Goal: Complete Application Form: Complete application form

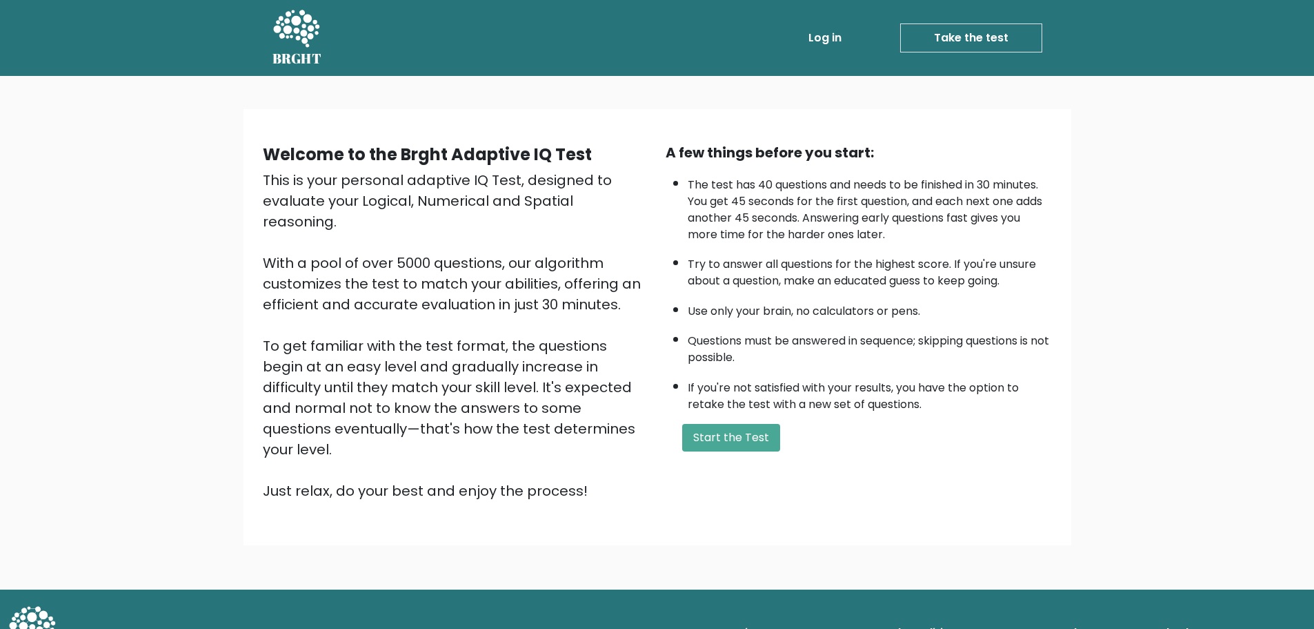
click at [778, 501] on div "A few things before you start: The test has 40 questions and needs to be finish…" at bounding box center [859, 321] width 403 height 359
click at [778, 451] on button "Start the Test" at bounding box center [731, 438] width 98 height 28
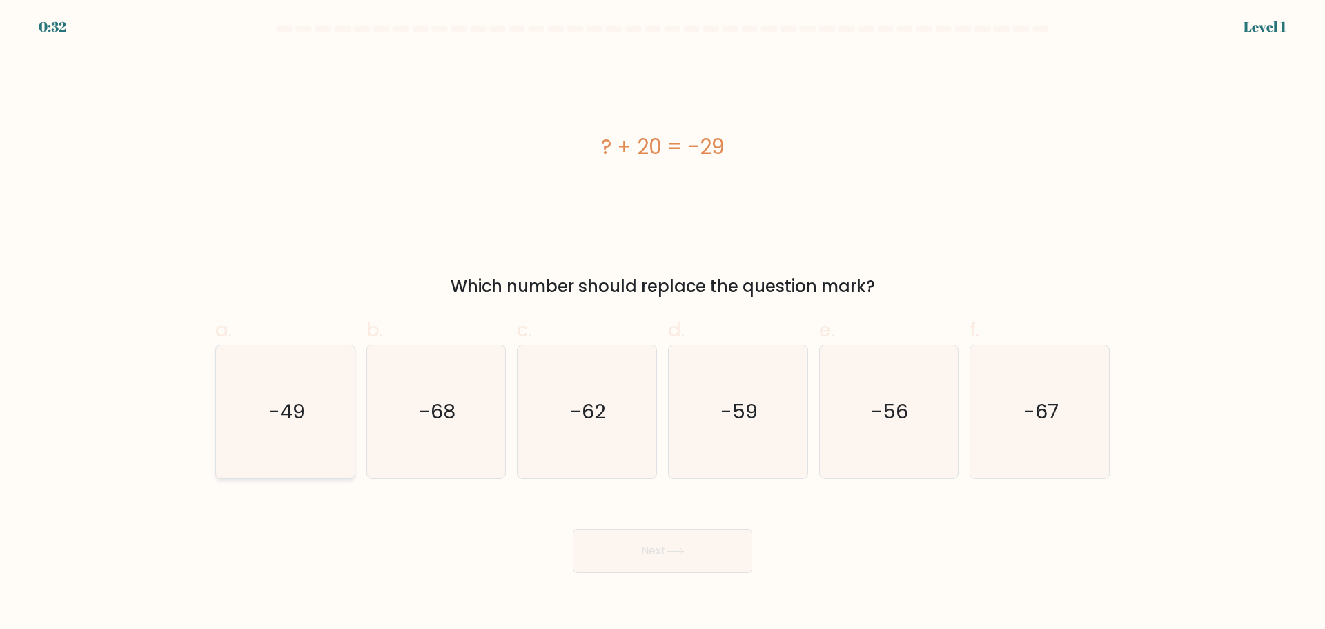
click at [293, 424] on text "-49" at bounding box center [286, 411] width 37 height 28
click at [662, 324] on input "a. -49" at bounding box center [662, 319] width 1 height 9
radio input "true"
click at [617, 557] on button "Next" at bounding box center [662, 550] width 179 height 44
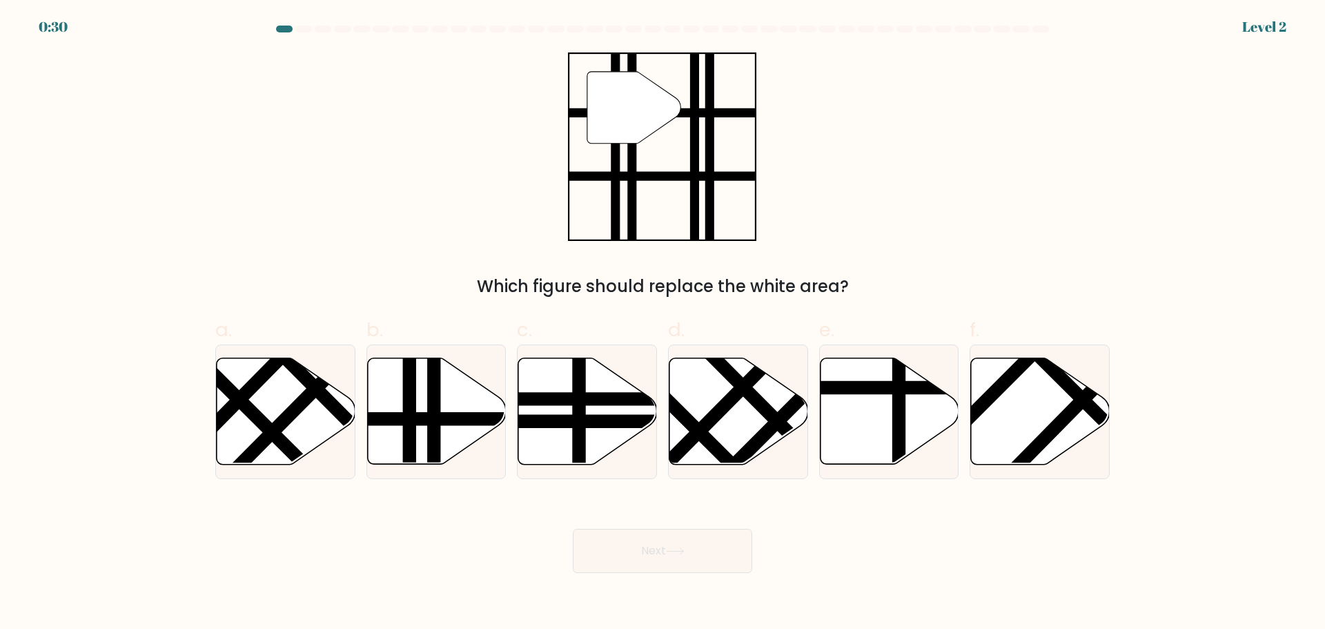
click at [628, 573] on button "Next" at bounding box center [662, 550] width 179 height 44
click at [423, 403] on icon at bounding box center [436, 410] width 139 height 106
click at [662, 324] on input "b." at bounding box center [662, 319] width 1 height 9
radio input "true"
click at [689, 571] on button "Next" at bounding box center [662, 550] width 179 height 44
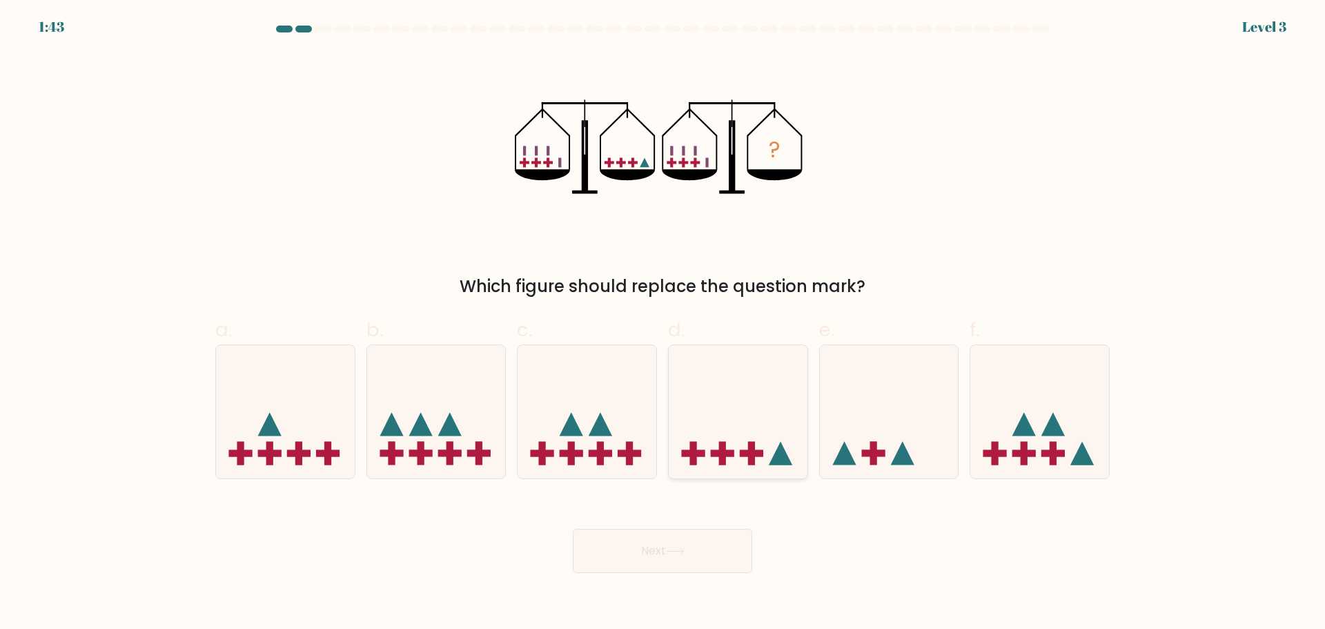
click at [733, 443] on icon at bounding box center [738, 411] width 139 height 115
click at [663, 324] on input "d." at bounding box center [662, 319] width 1 height 9
radio input "true"
click at [717, 573] on button "Next" at bounding box center [662, 550] width 179 height 44
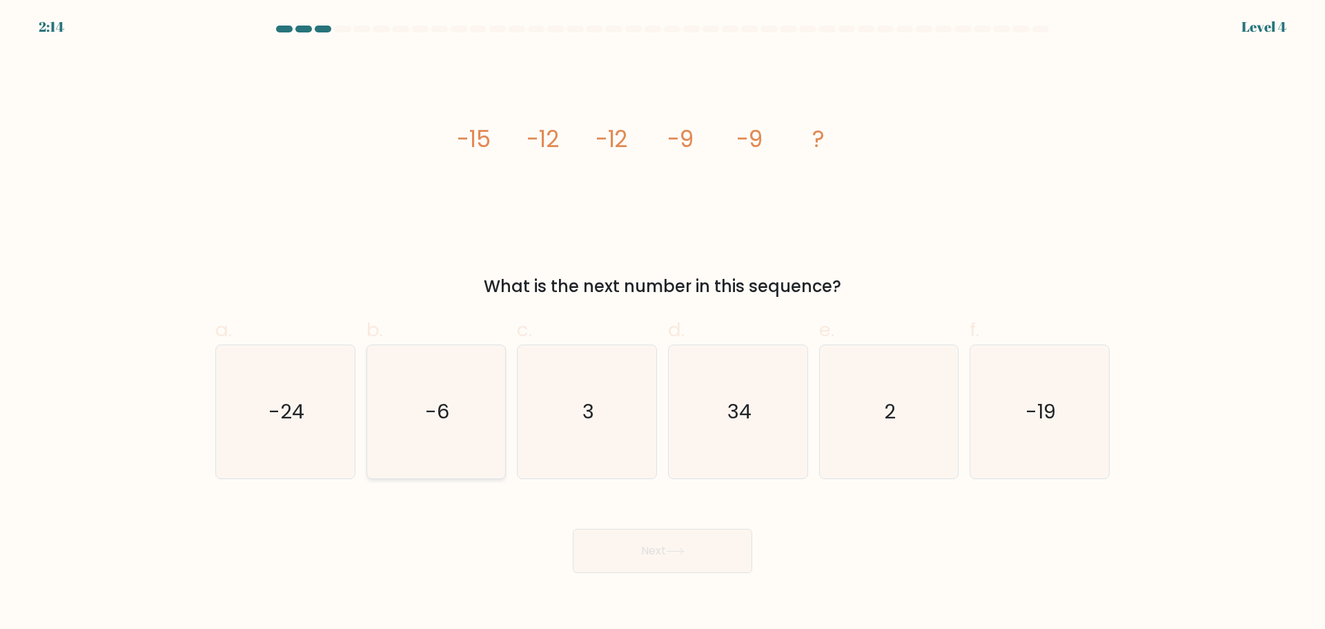
click at [446, 377] on icon "-6" at bounding box center [435, 411] width 133 height 133
click at [662, 324] on input "b. -6" at bounding box center [662, 319] width 1 height 9
radio input "true"
click at [658, 573] on button "Next" at bounding box center [662, 550] width 179 height 44
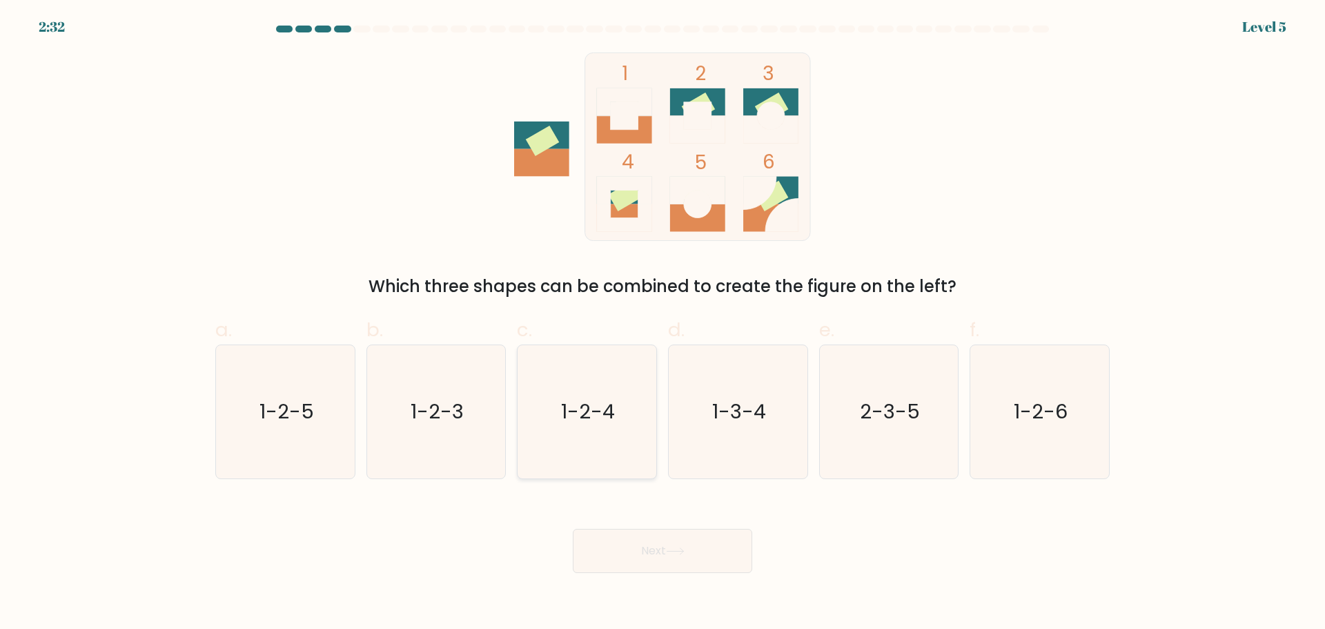
click at [557, 428] on icon "1-2-4" at bounding box center [586, 411] width 133 height 133
click at [662, 324] on input "c. 1-2-4" at bounding box center [662, 319] width 1 height 9
radio input "true"
click at [650, 573] on button "Next" at bounding box center [662, 550] width 179 height 44
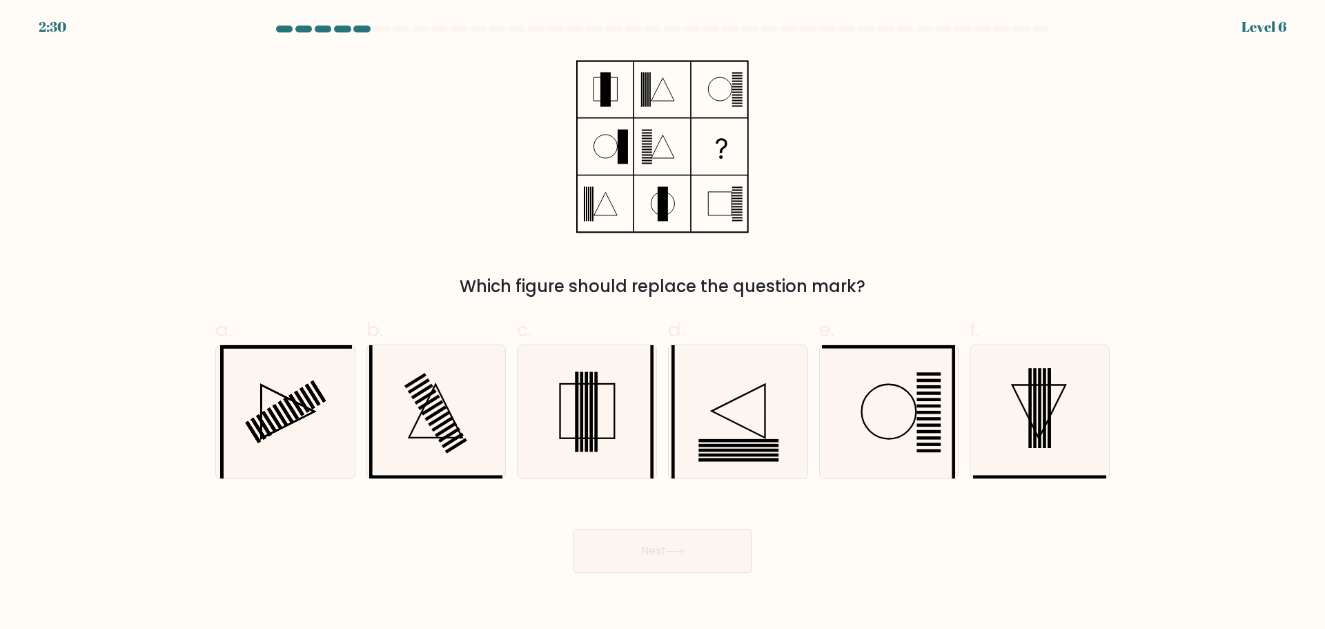
click at [655, 573] on button "Next" at bounding box center [662, 550] width 179 height 44
click at [898, 456] on icon at bounding box center [888, 411] width 133 height 133
click at [663, 324] on input "e." at bounding box center [662, 319] width 1 height 9
radio input "true"
click at [686, 562] on button "Next" at bounding box center [662, 550] width 179 height 44
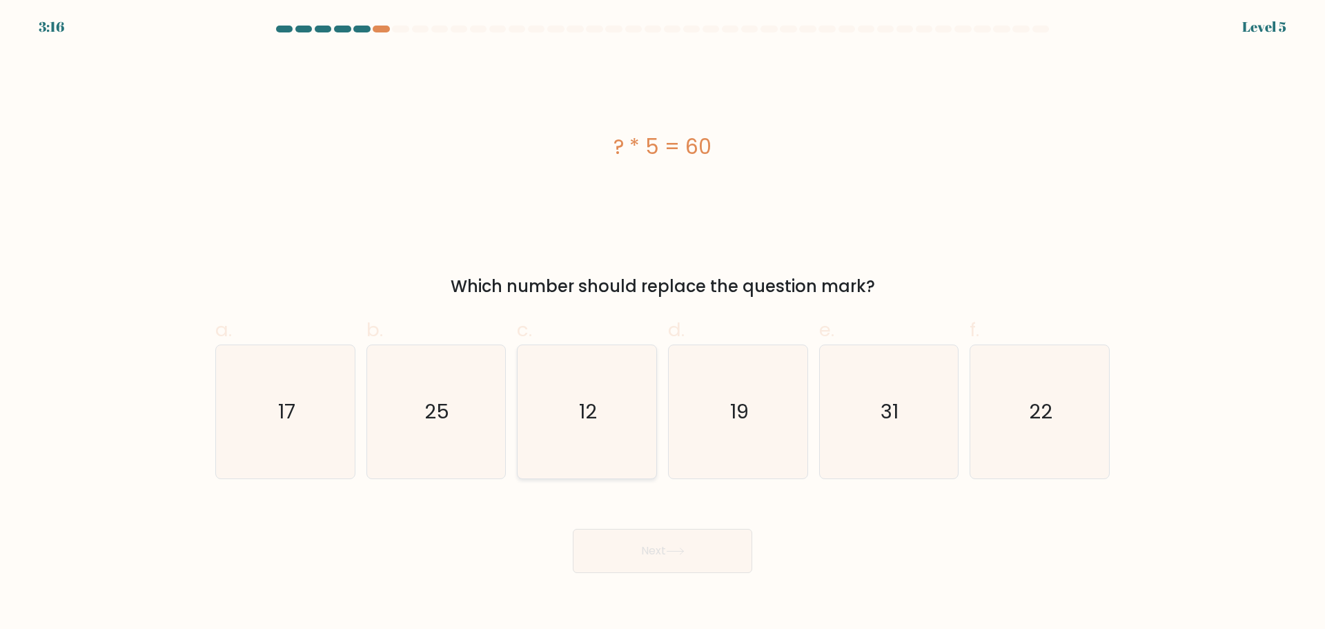
click at [541, 476] on icon "12" at bounding box center [586, 411] width 133 height 133
click at [662, 324] on input "c. 12" at bounding box center [662, 319] width 1 height 9
radio input "true"
click at [673, 573] on button "Next" at bounding box center [662, 550] width 179 height 44
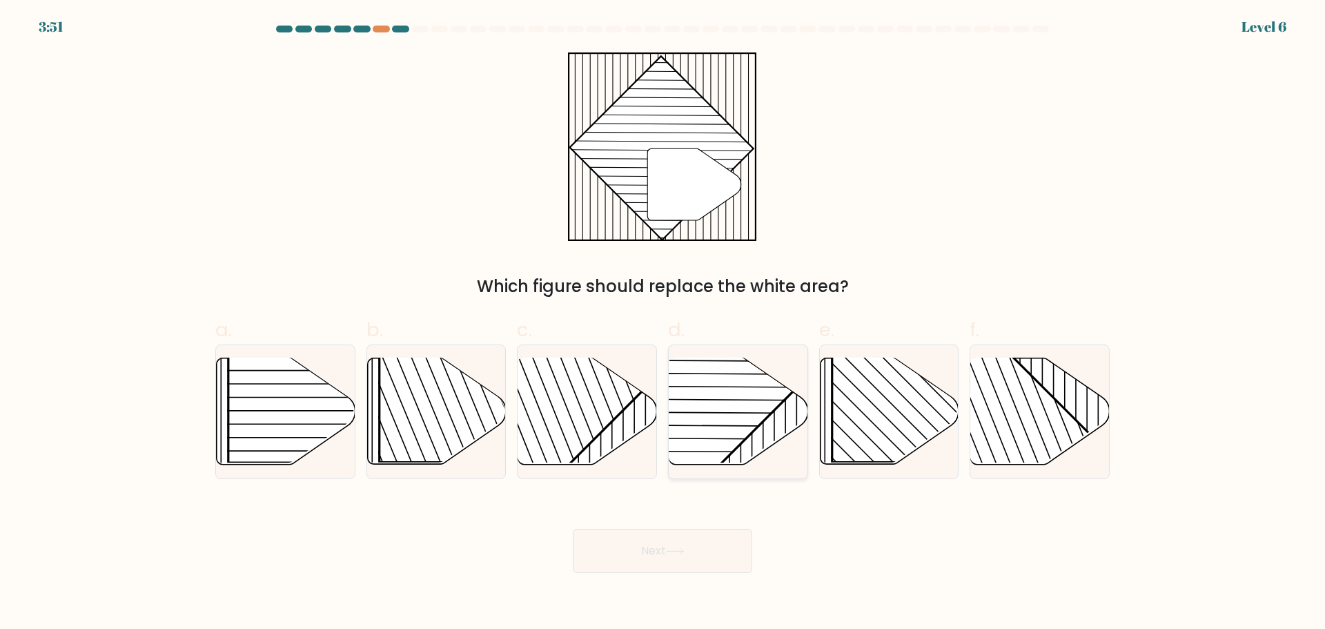
click at [689, 423] on rect at bounding box center [690, 357] width 272 height 272
click at [663, 324] on input "d." at bounding box center [662, 319] width 1 height 9
radio input "true"
click at [693, 555] on button "Next" at bounding box center [662, 550] width 179 height 44
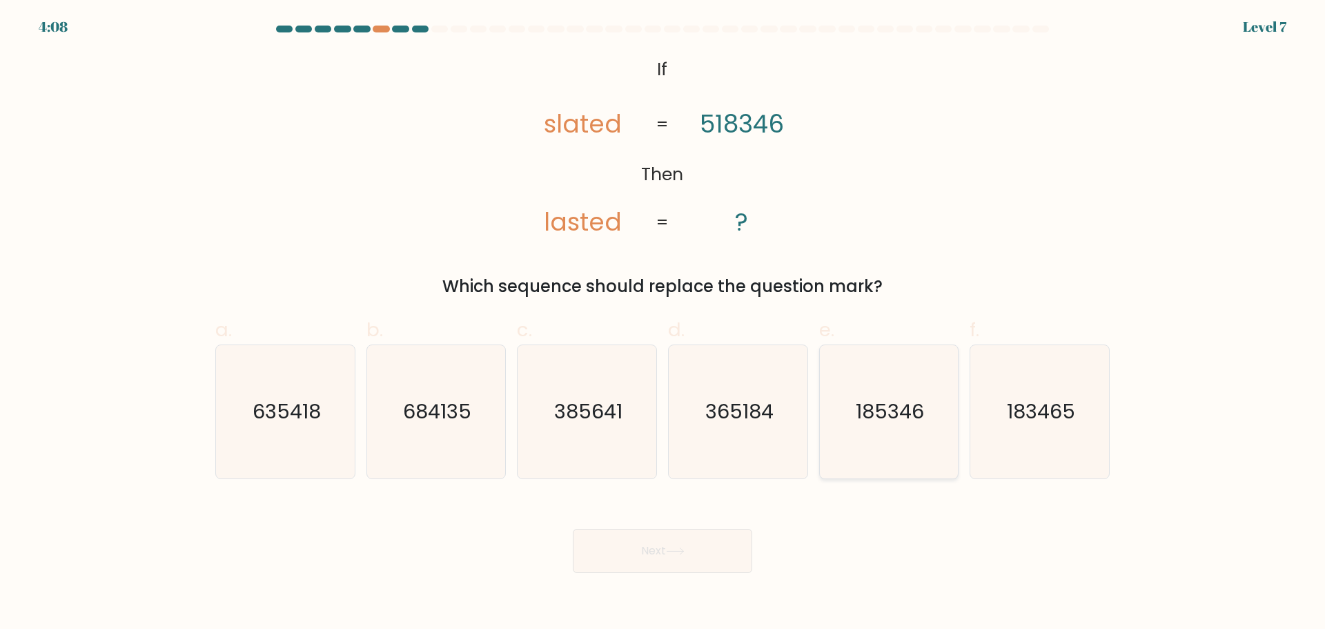
click at [876, 424] on text "185346" at bounding box center [890, 411] width 68 height 28
click at [663, 324] on input "e. 185346" at bounding box center [662, 319] width 1 height 9
radio input "true"
click at [737, 573] on button "Next" at bounding box center [662, 550] width 179 height 44
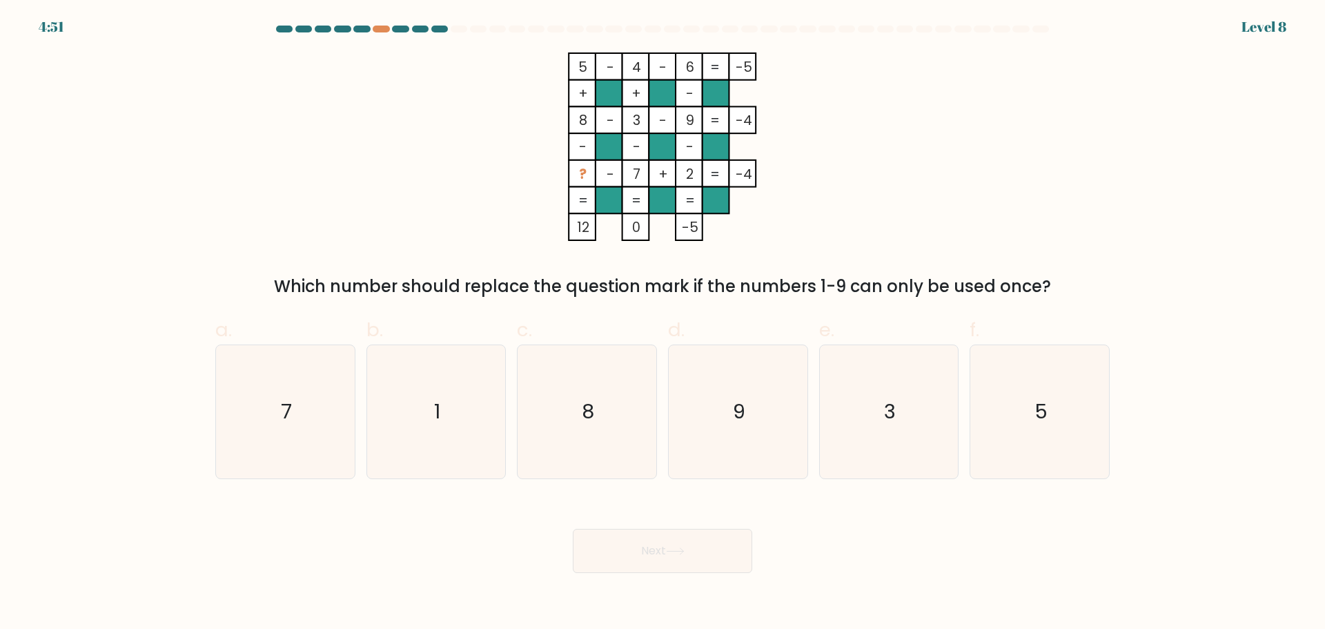
click at [384, 24] on div "4:51 Level 8" at bounding box center [662, 18] width 1325 height 37
click at [386, 32] on div at bounding box center [381, 29] width 17 height 7
click at [464, 412] on icon "1" at bounding box center [435, 411] width 133 height 133
click at [662, 324] on input "b. 1" at bounding box center [662, 319] width 1 height 9
radio input "true"
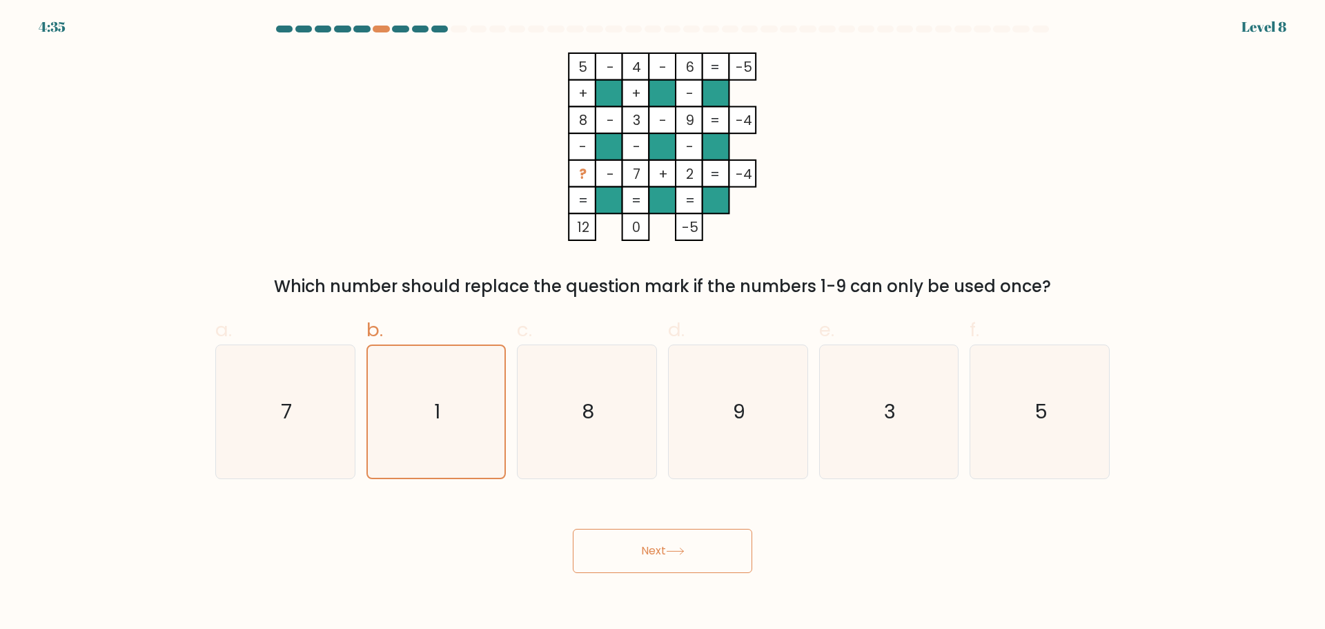
click at [621, 570] on button "Next" at bounding box center [662, 550] width 179 height 44
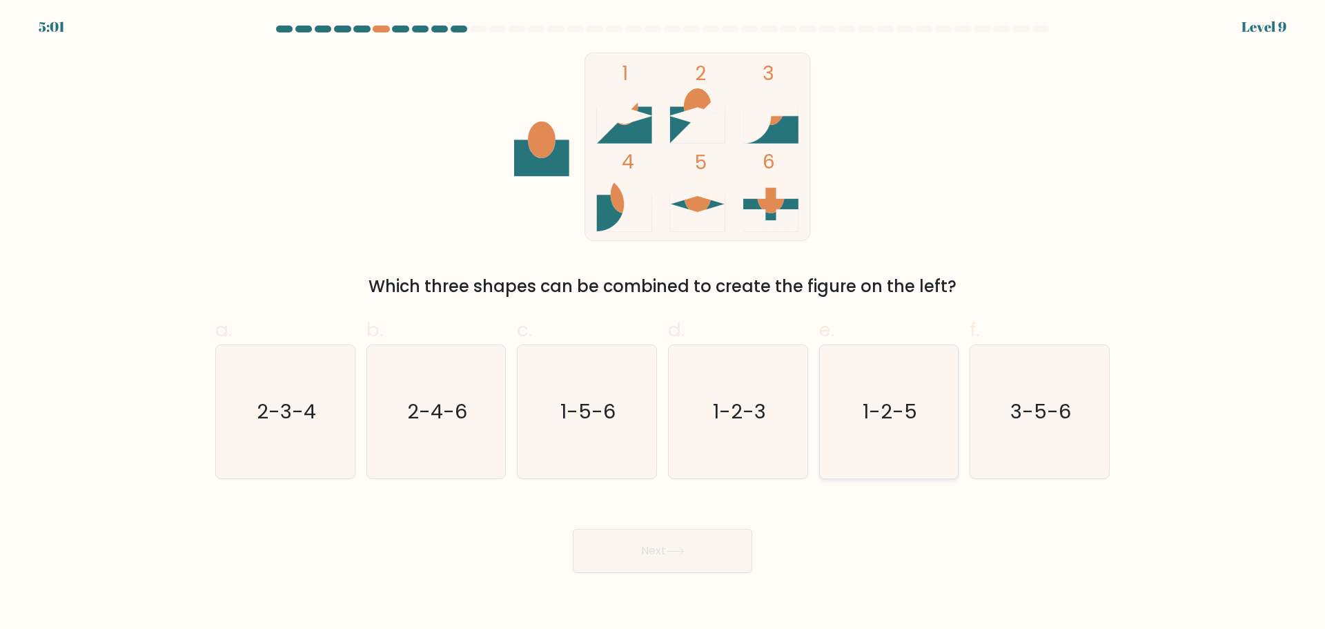
click at [893, 425] on text "1-2-5" at bounding box center [889, 411] width 55 height 28
click at [663, 324] on input "e. 1-2-5" at bounding box center [662, 319] width 1 height 9
radio input "true"
click at [711, 573] on button "Next" at bounding box center [662, 550] width 179 height 44
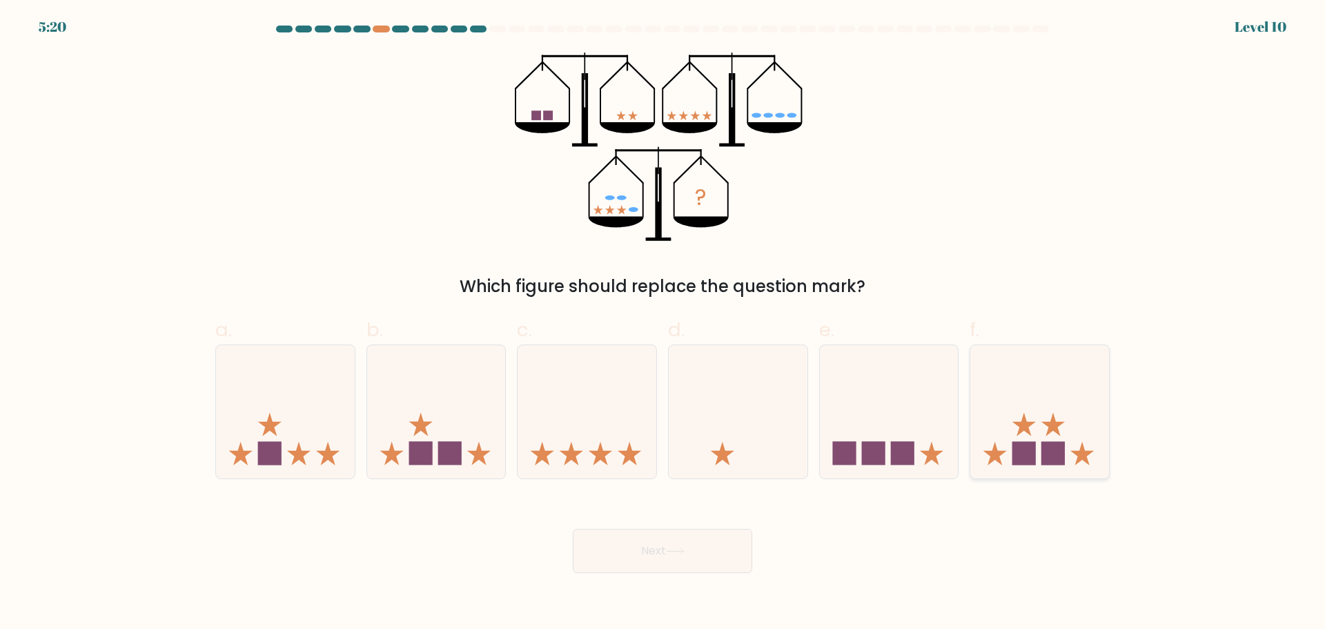
click at [1056, 460] on rect at bounding box center [1052, 453] width 23 height 23
click at [663, 324] on input "f." at bounding box center [662, 319] width 1 height 9
radio input "true"
click at [716, 573] on button "Next" at bounding box center [662, 550] width 179 height 44
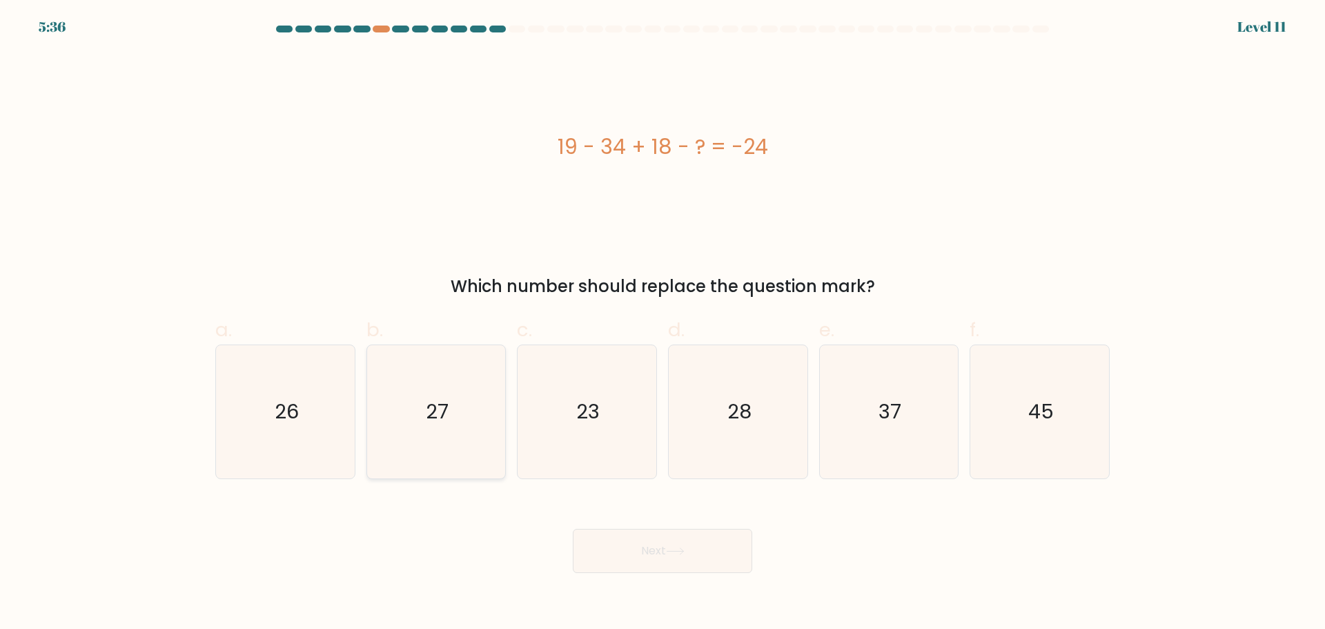
click at [442, 478] on icon "27" at bounding box center [435, 411] width 133 height 133
click at [662, 324] on input "b. 27" at bounding box center [662, 319] width 1 height 9
radio input "true"
click at [669, 566] on button "Next" at bounding box center [662, 550] width 179 height 44
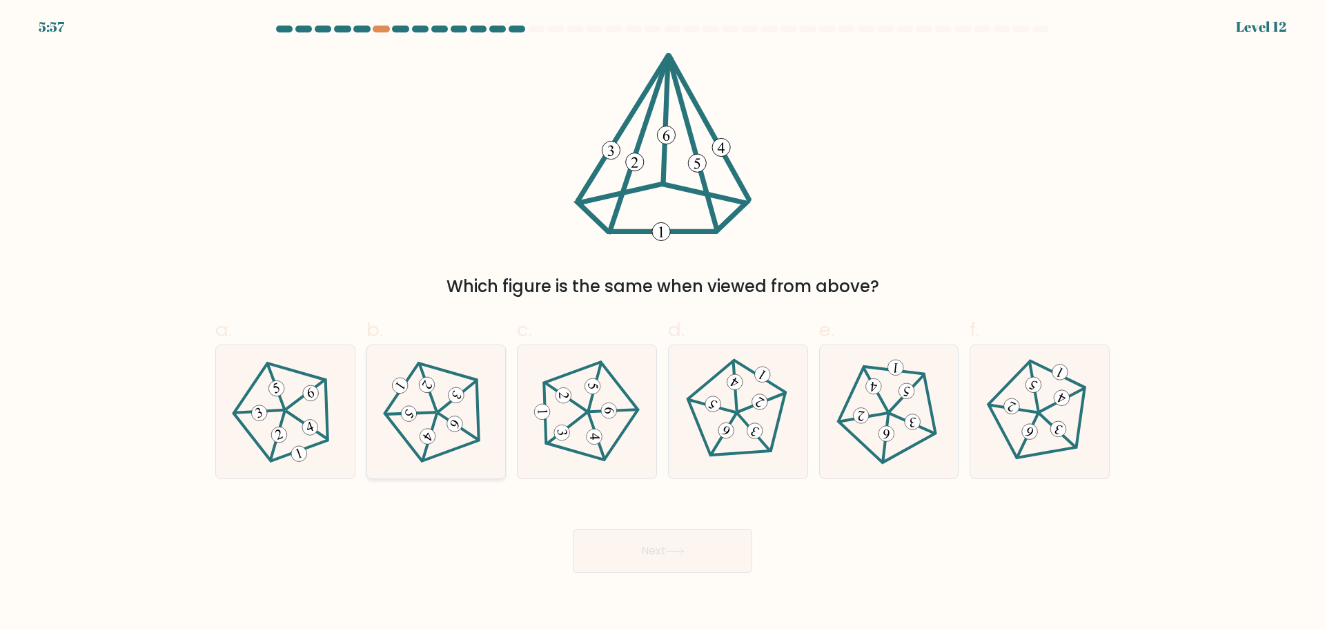
click at [452, 406] on 151 at bounding box center [455, 394] width 21 height 21
click at [662, 324] on input "b." at bounding box center [662, 319] width 1 height 9
radio input "true"
click at [613, 573] on button "Next" at bounding box center [662, 550] width 179 height 44
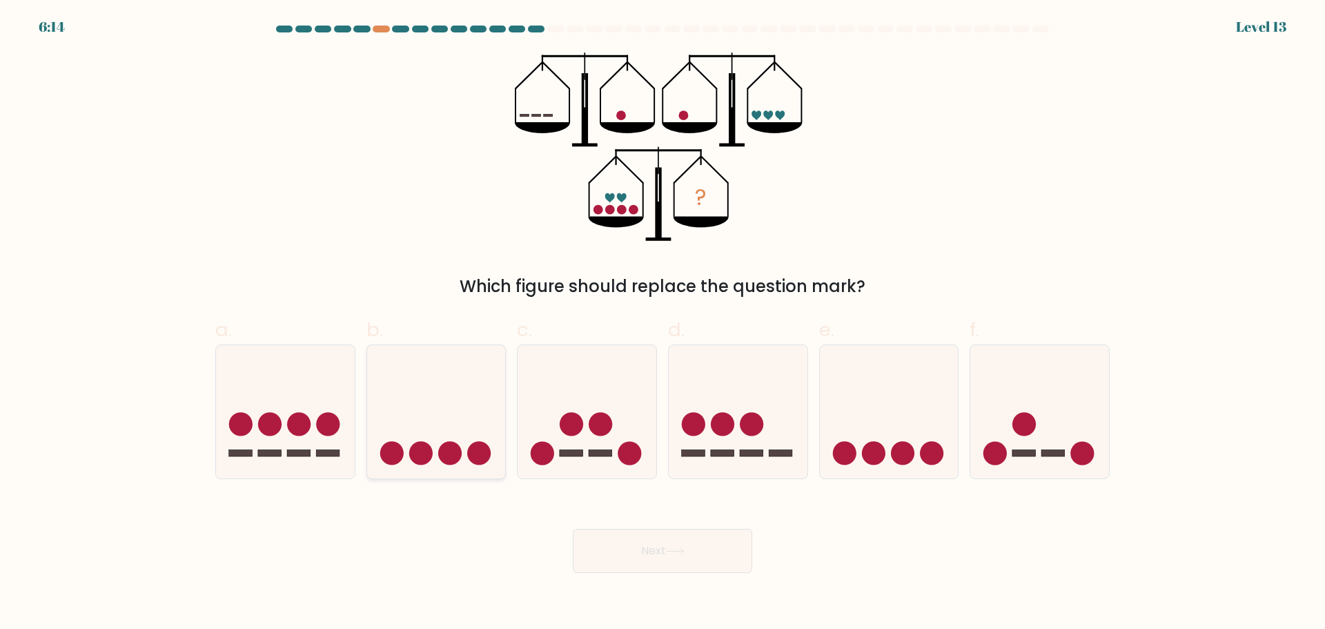
click at [415, 435] on icon at bounding box center [436, 411] width 139 height 115
click at [662, 324] on input "b." at bounding box center [662, 319] width 1 height 9
radio input "true"
click at [666, 573] on button "Next" at bounding box center [662, 550] width 179 height 44
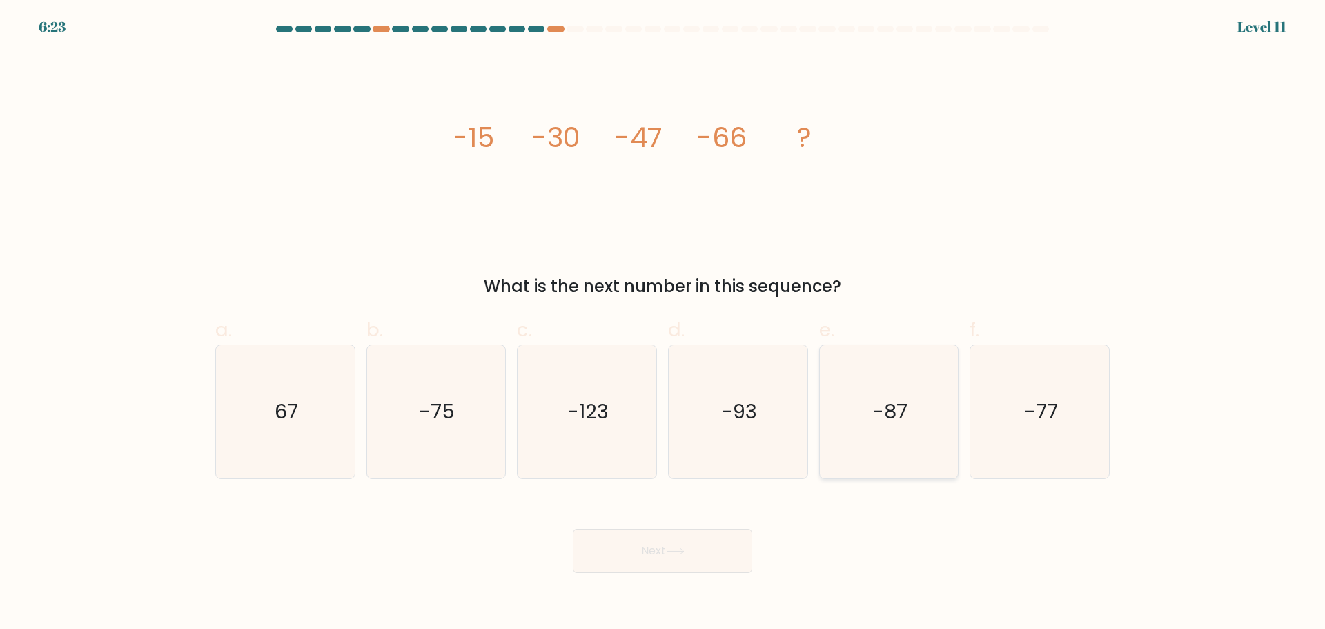
click at [849, 468] on icon "-87" at bounding box center [888, 411] width 133 height 133
click at [663, 324] on input "e. -87" at bounding box center [662, 319] width 1 height 9
radio input "true"
click at [692, 550] on div "Next" at bounding box center [662, 533] width 911 height 77
click at [701, 564] on button "Next" at bounding box center [662, 550] width 179 height 44
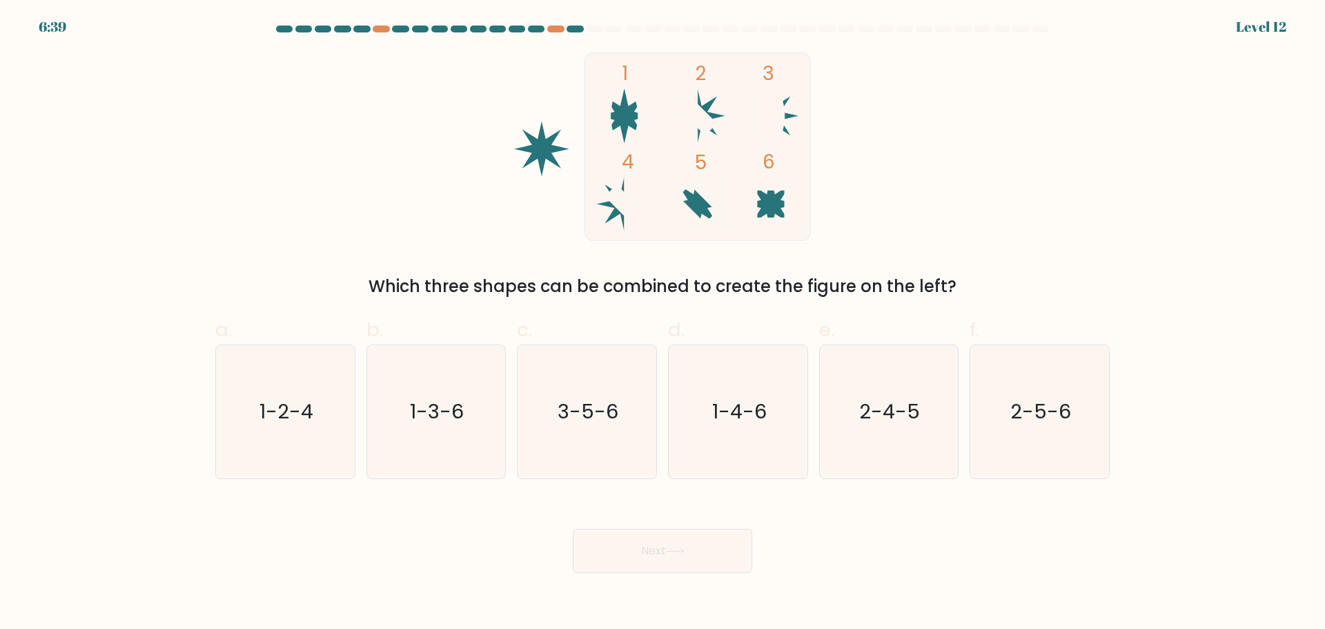
drag, startPoint x: 702, startPoint y: 208, endPoint x: 704, endPoint y: 165, distance: 42.8
click at [709, 146] on icon "1 2 3 4 5 6" at bounding box center [662, 146] width 371 height 188
click at [907, 462] on icon "2-4-5" at bounding box center [888, 411] width 133 height 133
click at [663, 324] on input "e. 2-4-5" at bounding box center [662, 319] width 1 height 9
radio input "true"
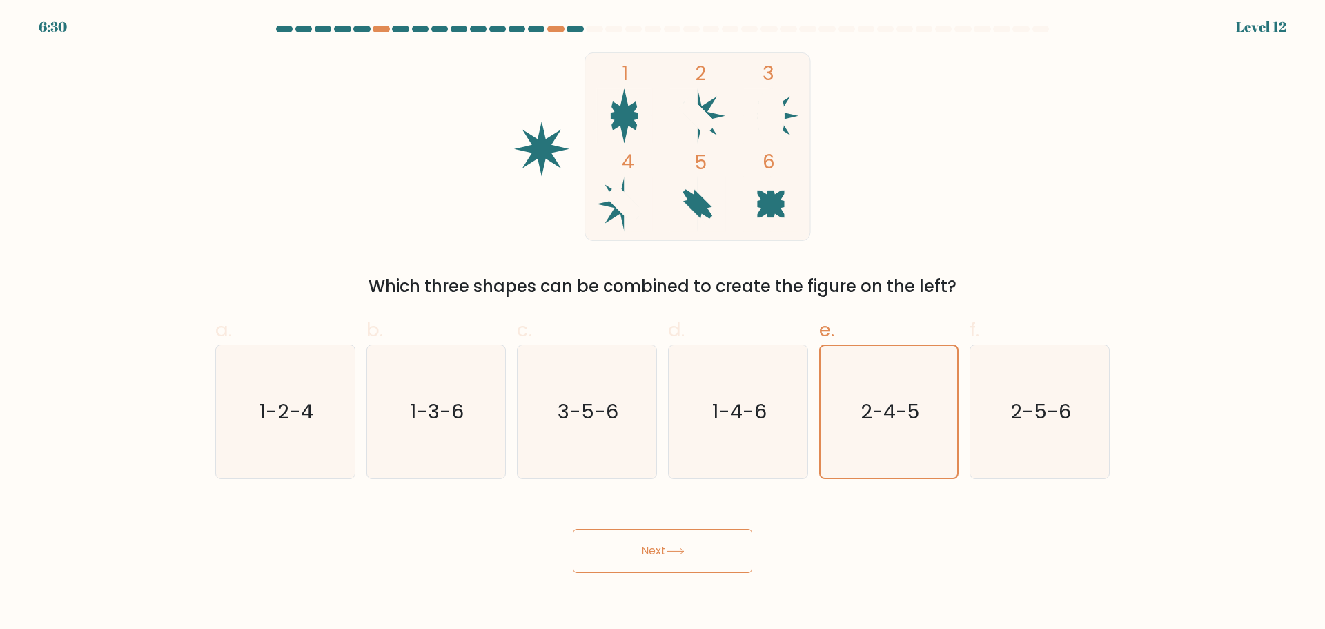
click at [693, 573] on button "Next" at bounding box center [662, 550] width 179 height 44
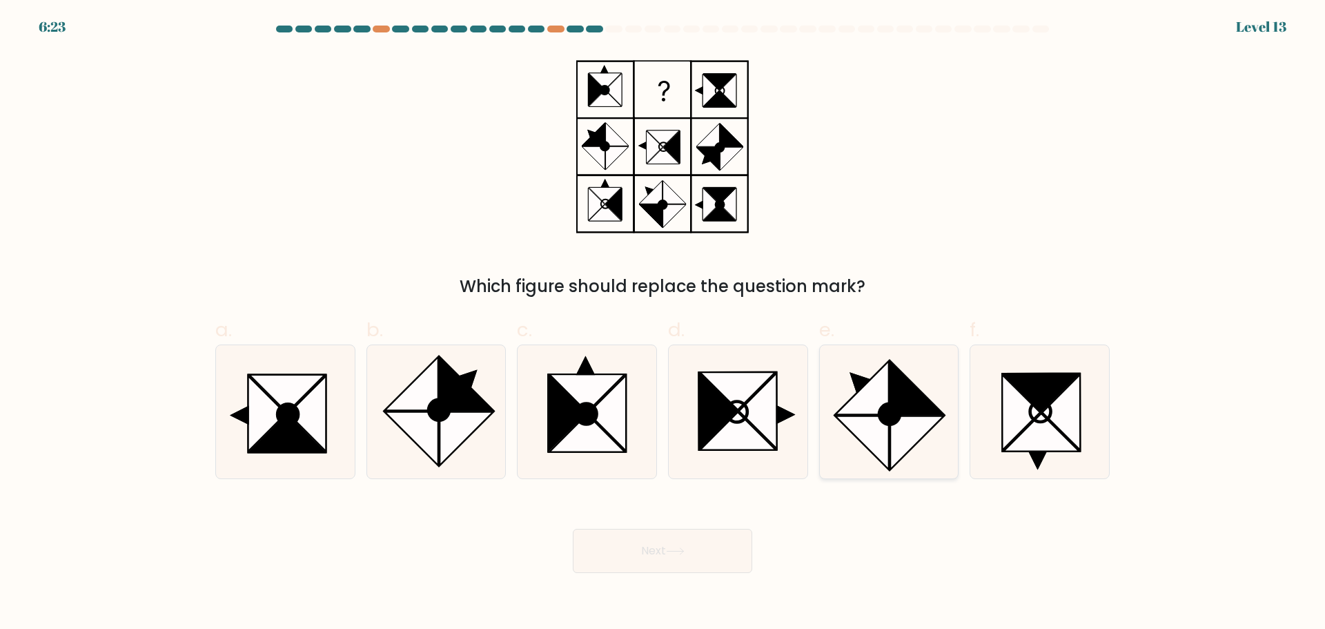
click at [905, 478] on icon at bounding box center [888, 411] width 133 height 133
click at [663, 324] on input "e." at bounding box center [662, 319] width 1 height 9
radio input "true"
click at [704, 573] on button "Next" at bounding box center [662, 550] width 179 height 44
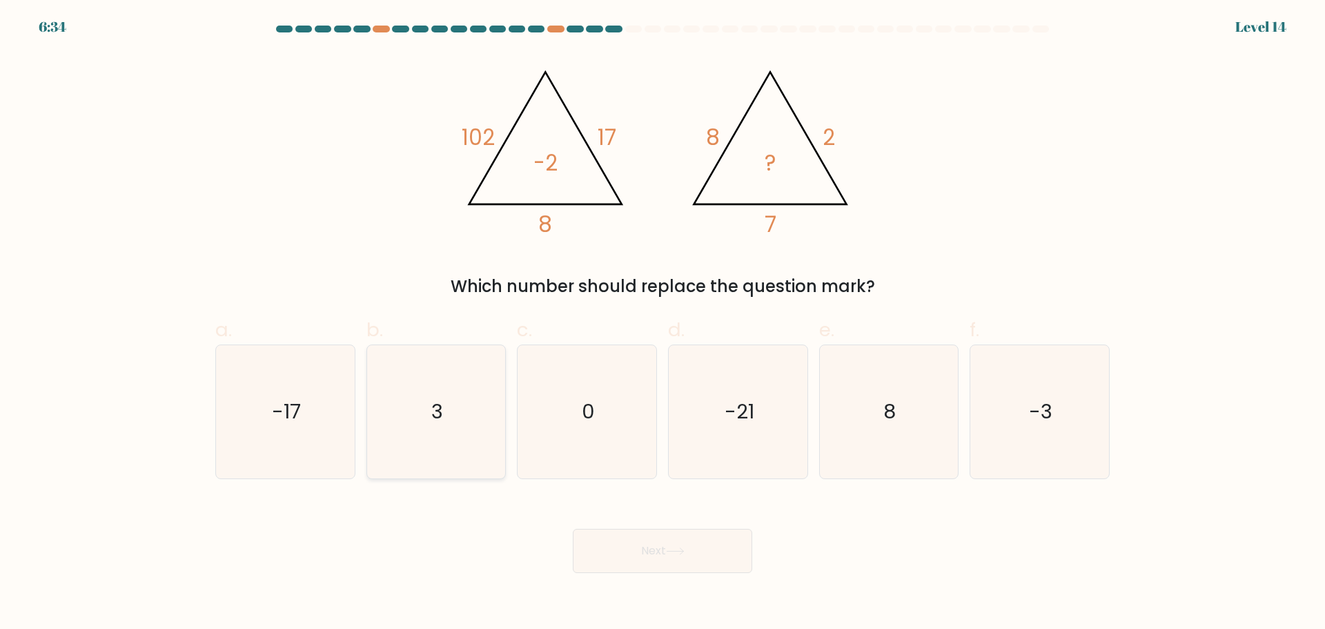
click at [449, 428] on icon "3" at bounding box center [435, 411] width 133 height 133
click at [662, 324] on input "b. 3" at bounding box center [662, 319] width 1 height 9
radio input "true"
click at [982, 442] on icon "-3" at bounding box center [1039, 411] width 133 height 133
click at [663, 324] on input "f. -3" at bounding box center [662, 319] width 1 height 9
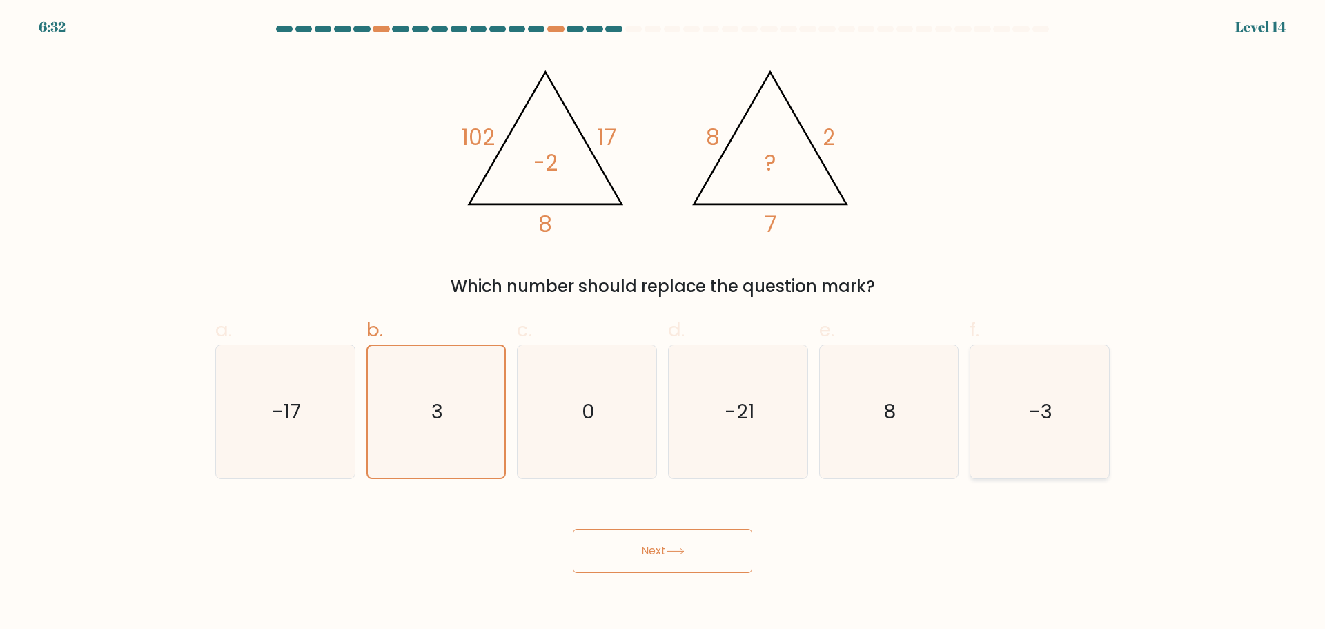
radio input "true"
click at [642, 573] on button "Next" at bounding box center [662, 550] width 179 height 44
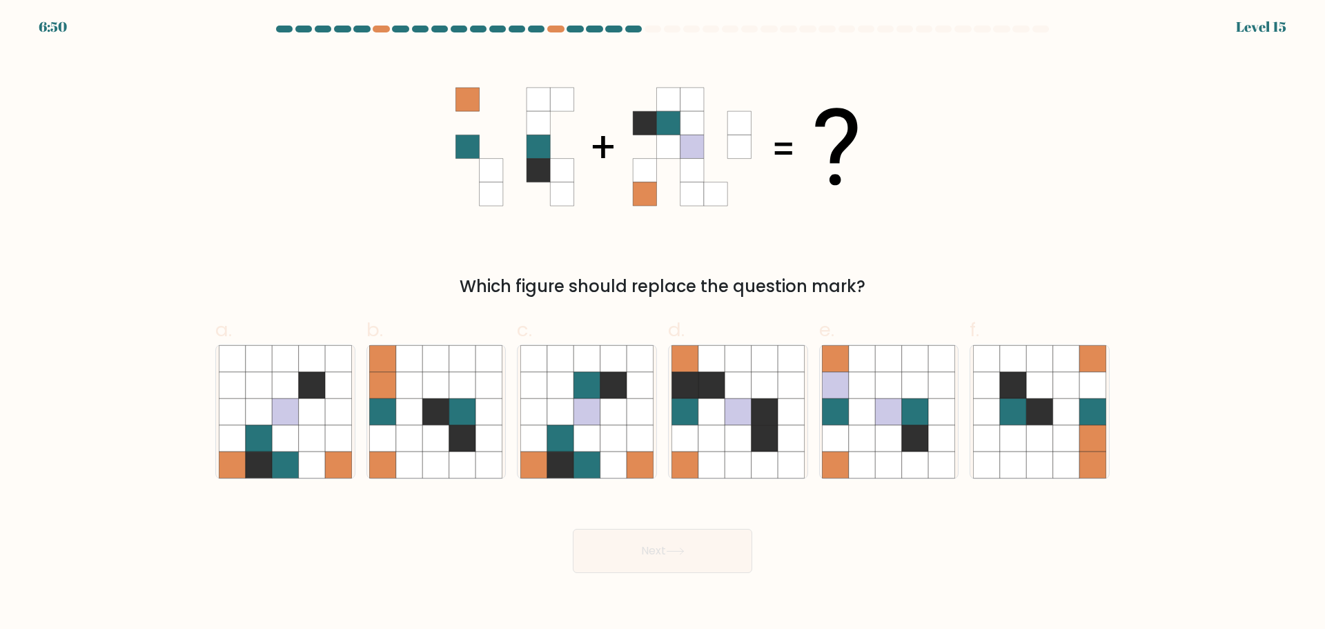
click at [767, 357] on label "d." at bounding box center [738, 396] width 140 height 163
click at [663, 324] on input "d." at bounding box center [662, 319] width 1 height 9
radio input "true"
click at [284, 530] on div "Next" at bounding box center [662, 533] width 911 height 77
click at [298, 475] on icon at bounding box center [285, 464] width 26 height 26
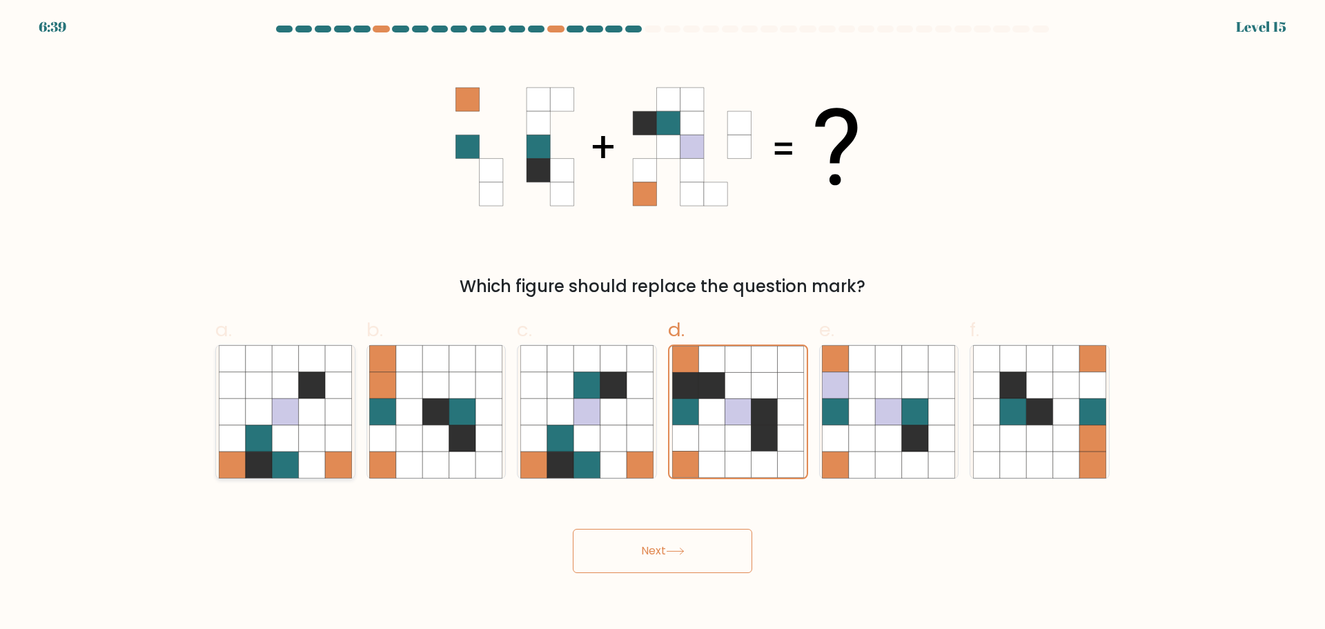
click at [662, 324] on input "a." at bounding box center [662, 319] width 1 height 9
radio input "true"
click at [622, 573] on button "Next" at bounding box center [662, 550] width 179 height 44
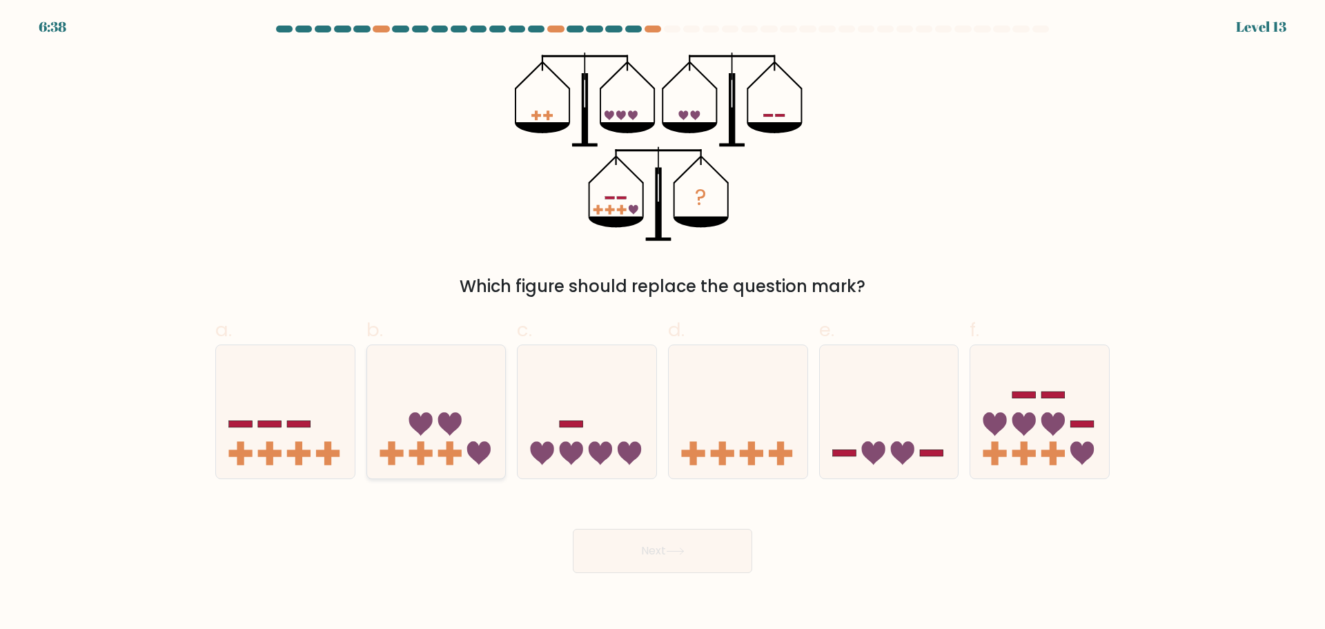
click at [454, 461] on icon at bounding box center [436, 411] width 139 height 115
click at [662, 324] on input "b." at bounding box center [662, 319] width 1 height 9
radio input "true"
click at [659, 564] on button "Next" at bounding box center [662, 550] width 179 height 44
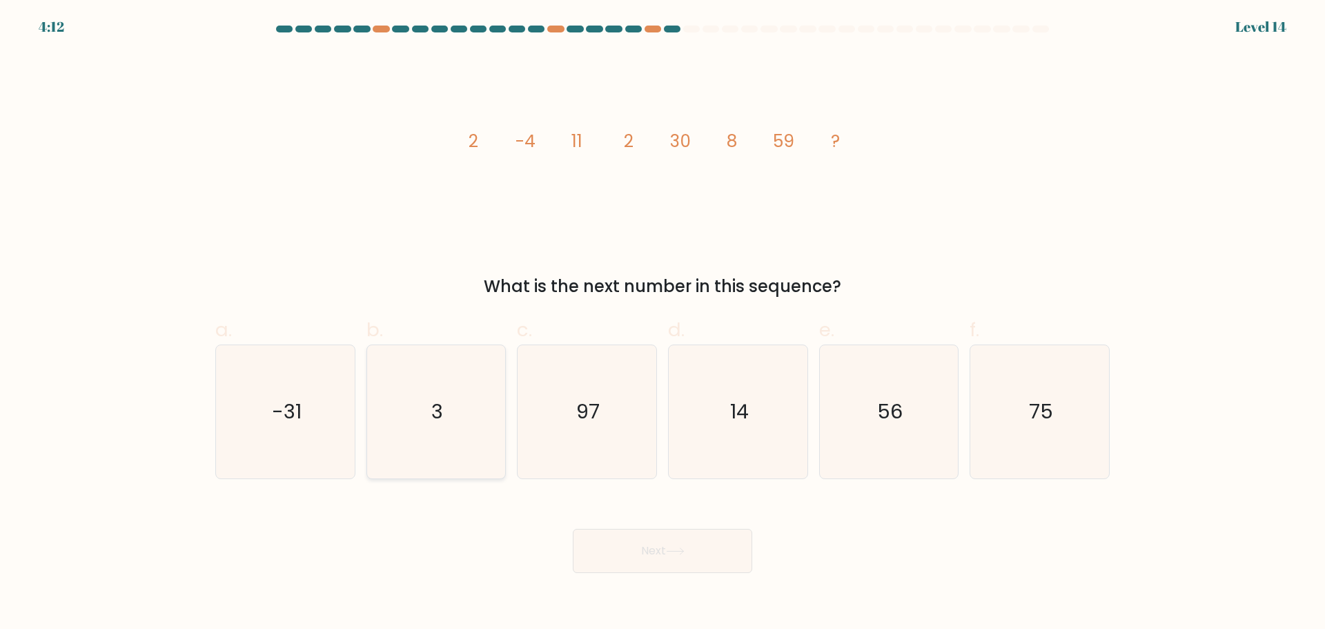
click at [476, 462] on icon "3" at bounding box center [435, 411] width 133 height 133
click at [662, 324] on input "b. 3" at bounding box center [662, 319] width 1 height 9
radio input "true"
click at [669, 564] on button "Next" at bounding box center [662, 550] width 179 height 44
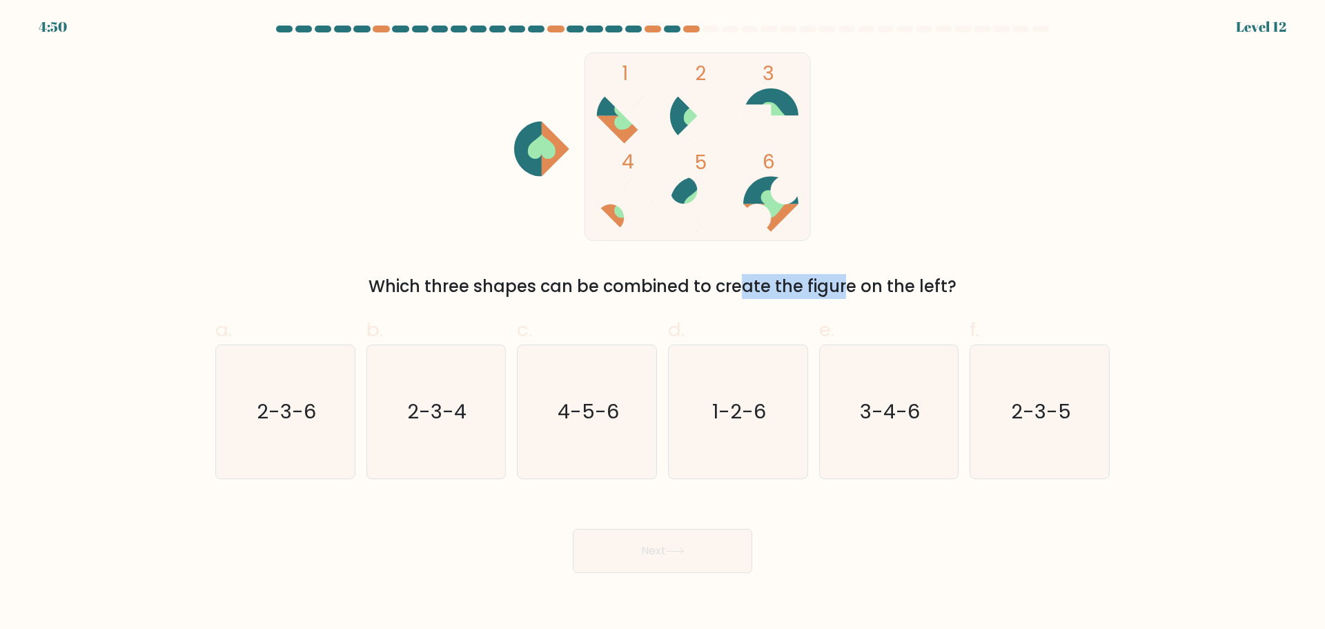
drag, startPoint x: 731, startPoint y: 264, endPoint x: 804, endPoint y: 264, distance: 72.4
click at [757, 264] on div "1 2 3 4 5 6 Which three shapes can be combined to create the figure on the left?" at bounding box center [662, 175] width 911 height 246
click at [526, 297] on div "Which three shapes can be combined to create the figure on the left?" at bounding box center [663, 286] width 878 height 25
click at [614, 425] on text "4-5-6" at bounding box center [587, 411] width 61 height 28
click at [662, 324] on input "c. 4-5-6" at bounding box center [662, 319] width 1 height 9
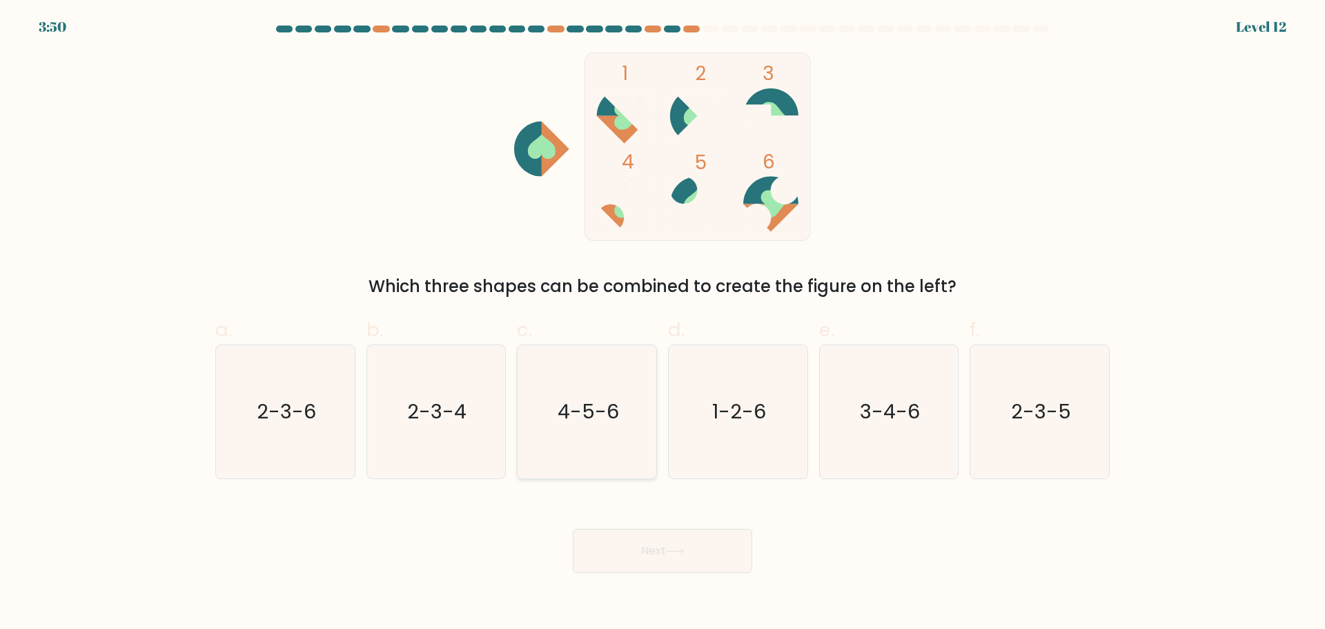
radio input "true"
click at [666, 555] on button "Next" at bounding box center [662, 550] width 179 height 44
click at [673, 568] on button "Next" at bounding box center [662, 550] width 179 height 44
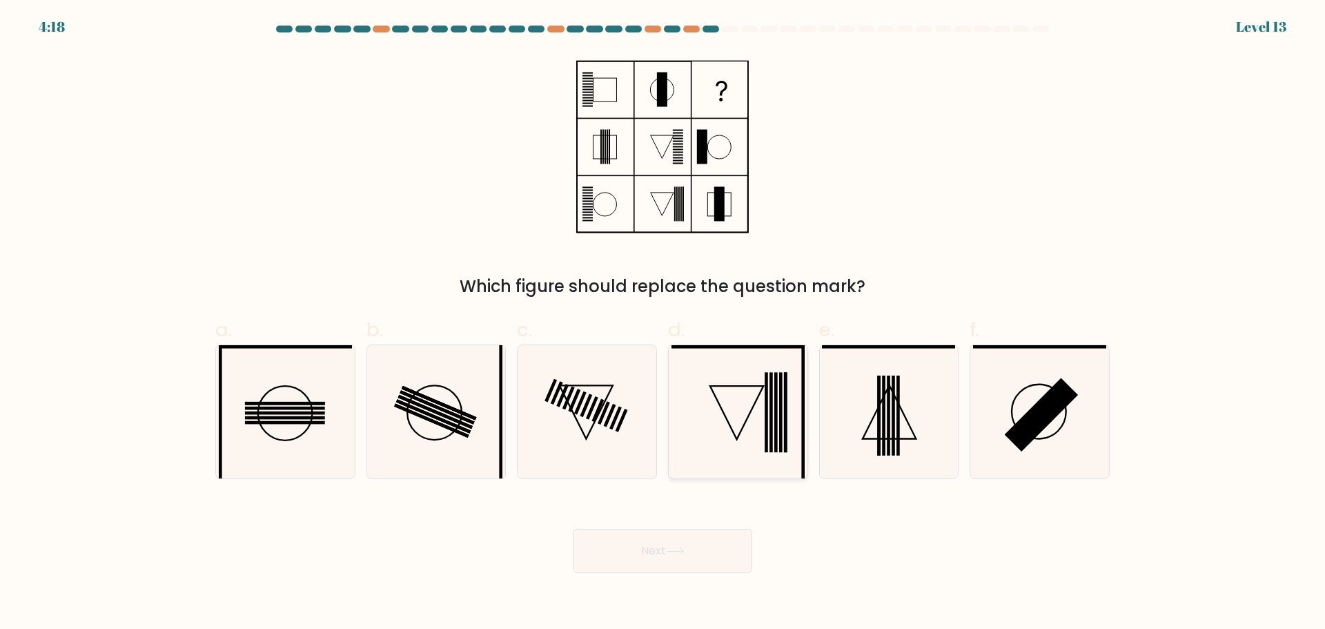
click at [738, 426] on icon at bounding box center [737, 411] width 133 height 133
click at [663, 324] on input "d." at bounding box center [662, 319] width 1 height 9
radio input "true"
click at [698, 573] on button "Next" at bounding box center [662, 550] width 179 height 44
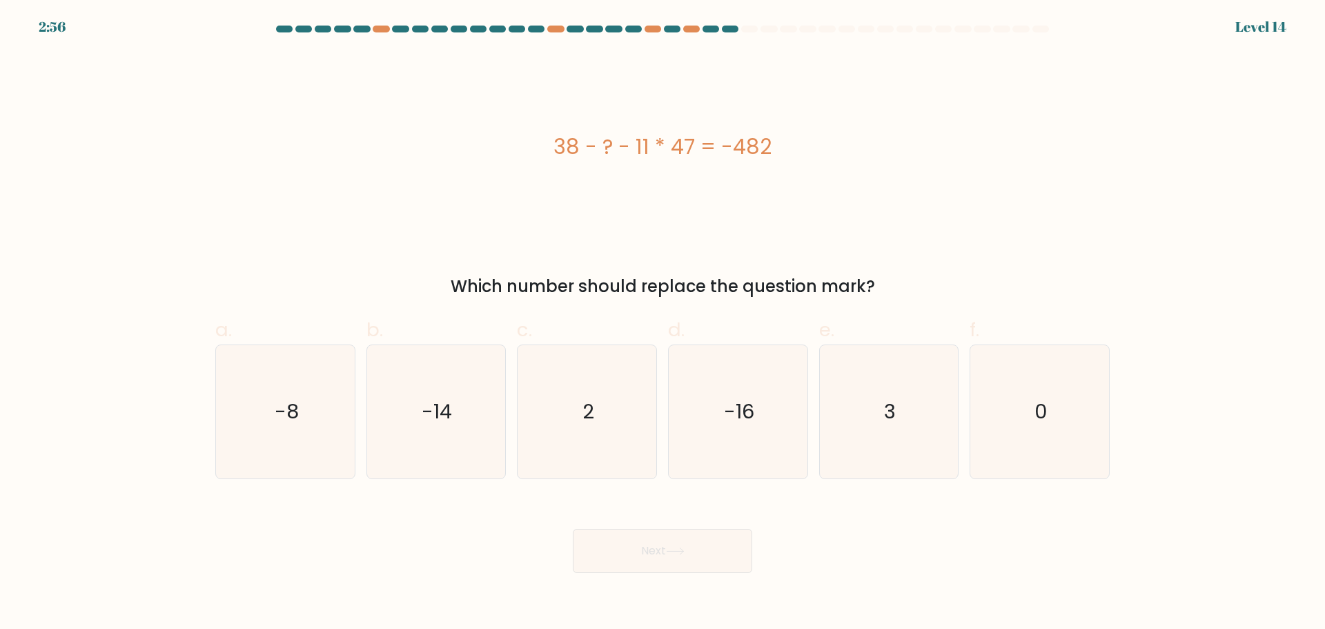
click at [957, 446] on div "e. 3" at bounding box center [888, 396] width 151 height 163
click at [884, 421] on text "3" at bounding box center [890, 411] width 12 height 28
click at [663, 324] on input "e. 3" at bounding box center [662, 319] width 1 height 9
radio input "true"
click at [729, 573] on button "Next" at bounding box center [662, 550] width 179 height 44
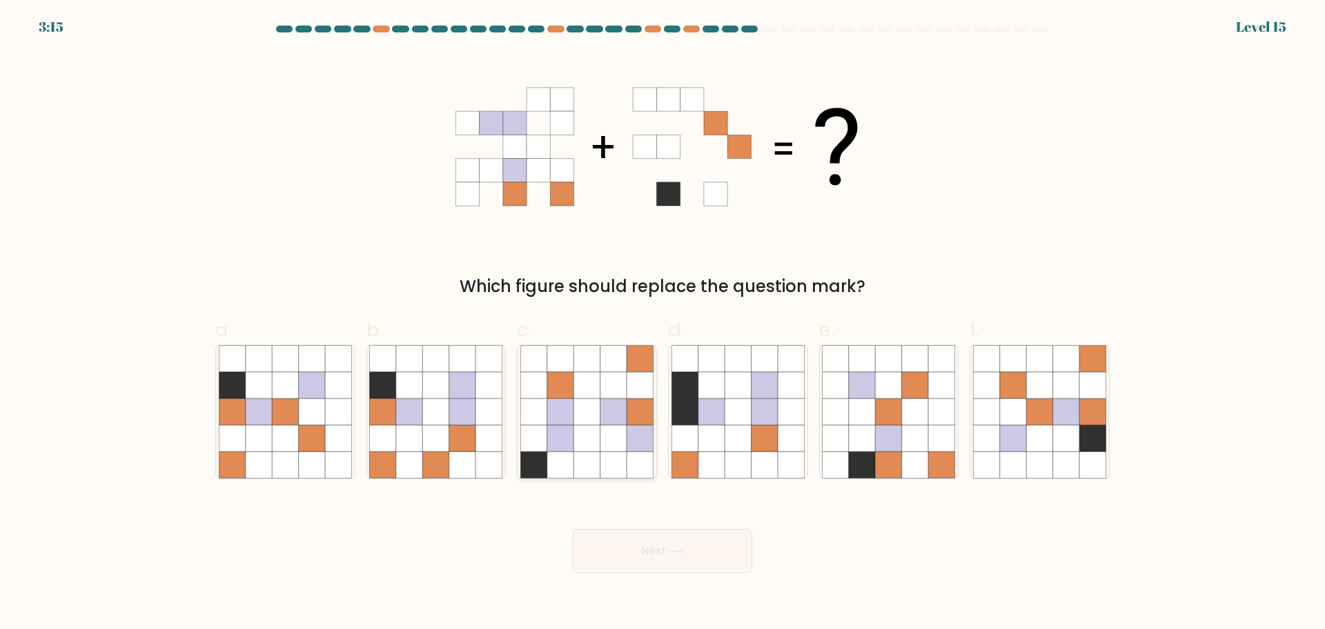
click at [544, 424] on icon at bounding box center [534, 411] width 26 height 26
click at [662, 324] on input "c." at bounding box center [662, 319] width 1 height 9
radio input "true"
click at [666, 557] on button "Next" at bounding box center [662, 550] width 179 height 44
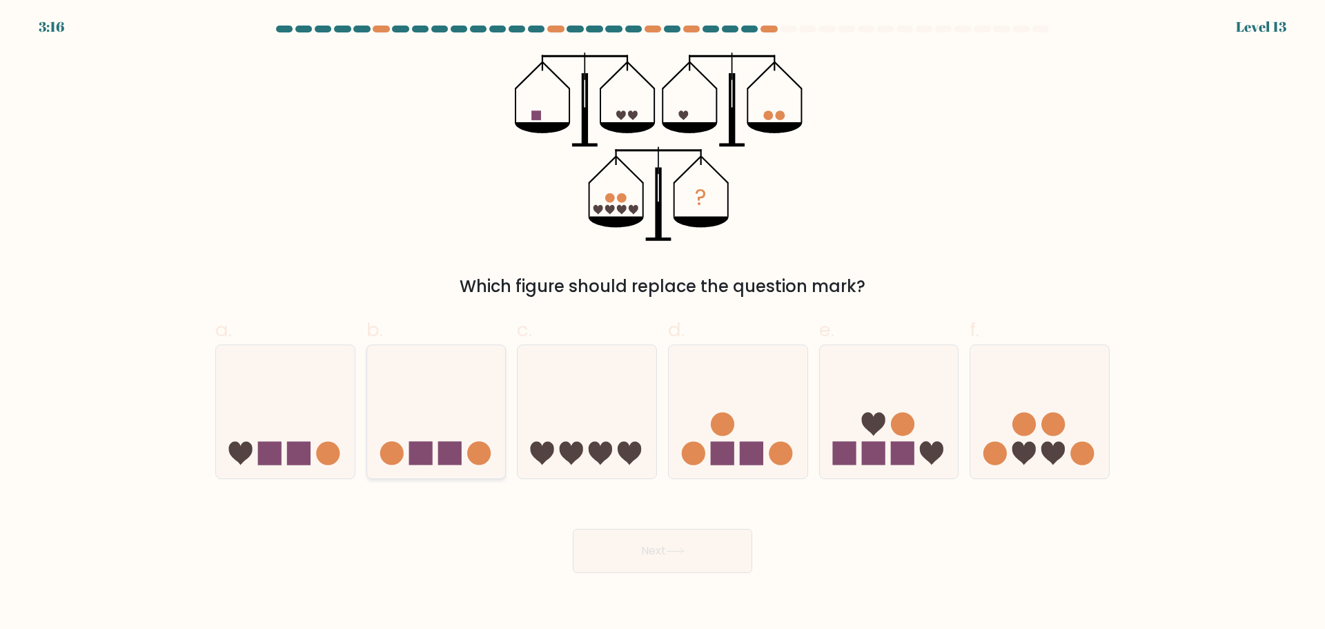
click at [461, 458] on rect at bounding box center [449, 453] width 23 height 23
click at [662, 324] on input "b." at bounding box center [662, 319] width 1 height 9
radio input "true"
click at [706, 569] on button "Next" at bounding box center [662, 550] width 179 height 44
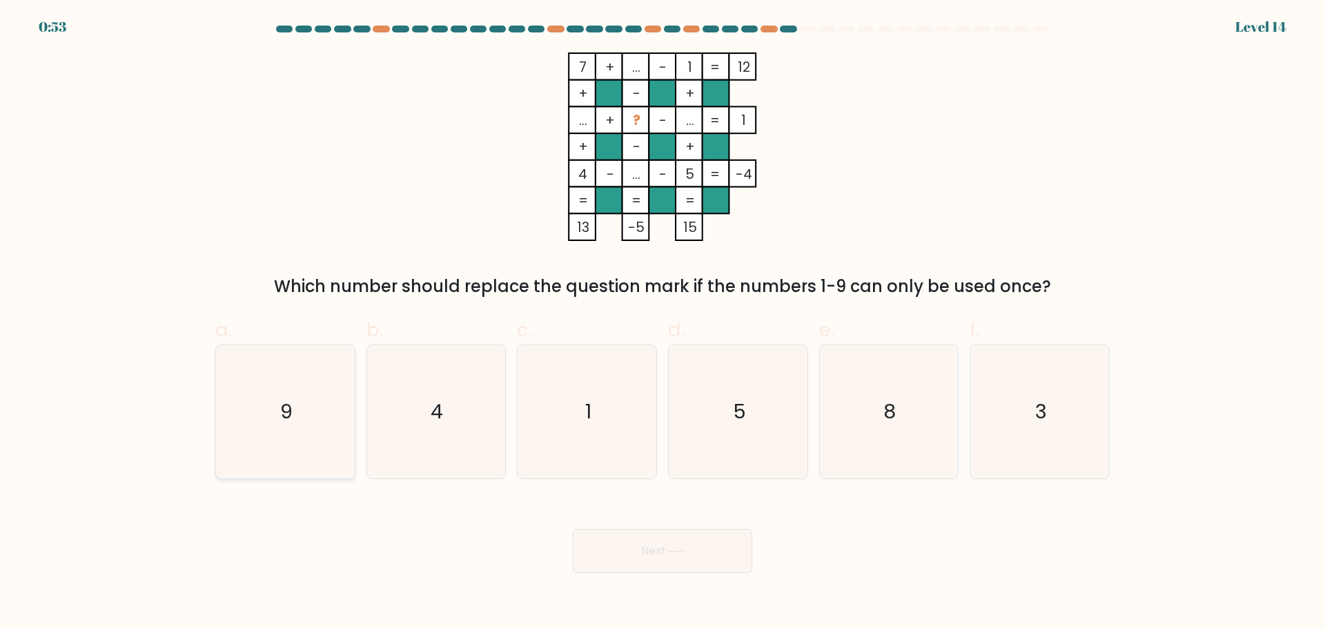
click at [320, 427] on icon "9" at bounding box center [285, 411] width 133 height 133
click at [662, 324] on input "a. 9" at bounding box center [662, 319] width 1 height 9
radio input "true"
click at [615, 558] on button "Next" at bounding box center [662, 550] width 179 height 44
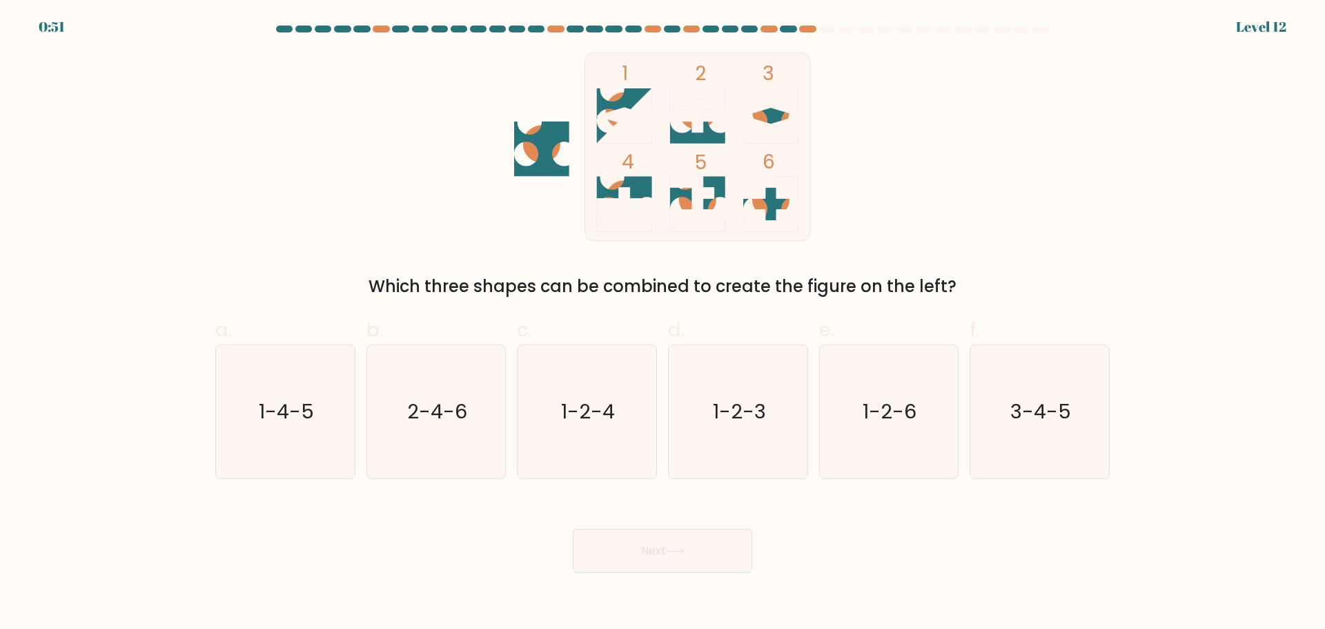
click at [638, 573] on button "Next" at bounding box center [662, 550] width 179 height 44
click at [489, 422] on icon "2-4-6" at bounding box center [435, 411] width 133 height 133
click at [662, 324] on input "b. 2-4-6" at bounding box center [662, 319] width 1 height 9
radio input "true"
click at [682, 555] on icon at bounding box center [675, 551] width 19 height 8
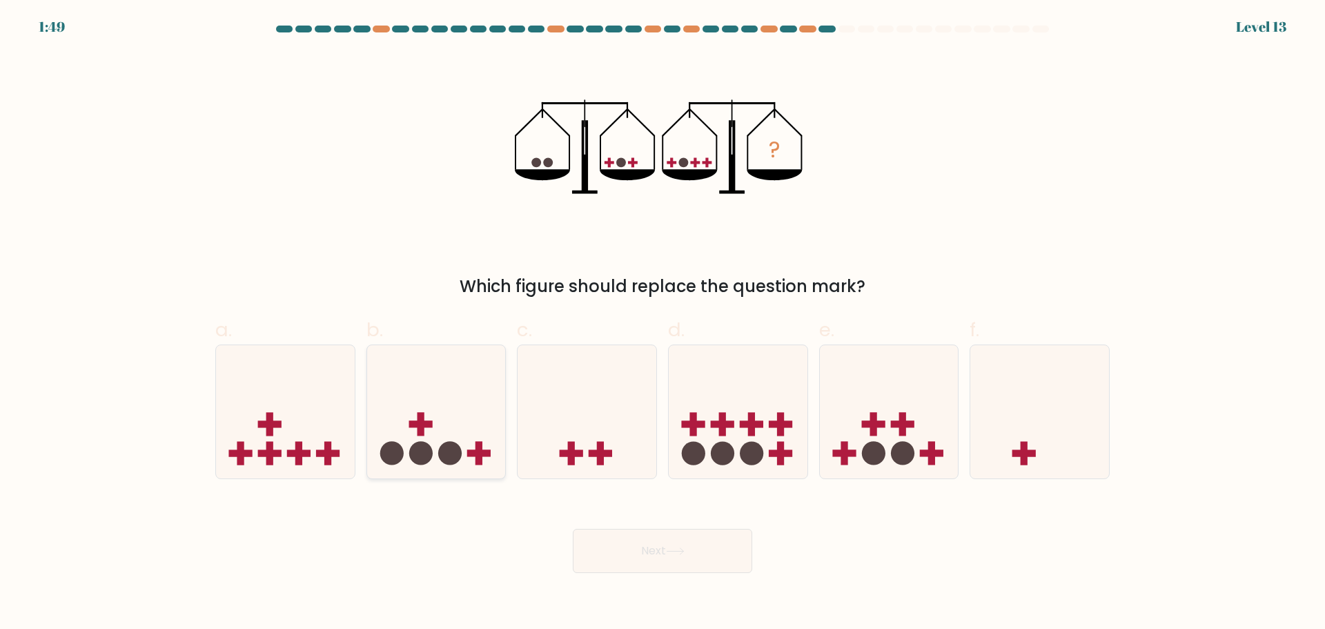
click at [411, 457] on icon at bounding box center [436, 411] width 139 height 115
click at [662, 324] on input "b." at bounding box center [662, 319] width 1 height 9
radio input "true"
click at [665, 573] on button "Next" at bounding box center [662, 550] width 179 height 44
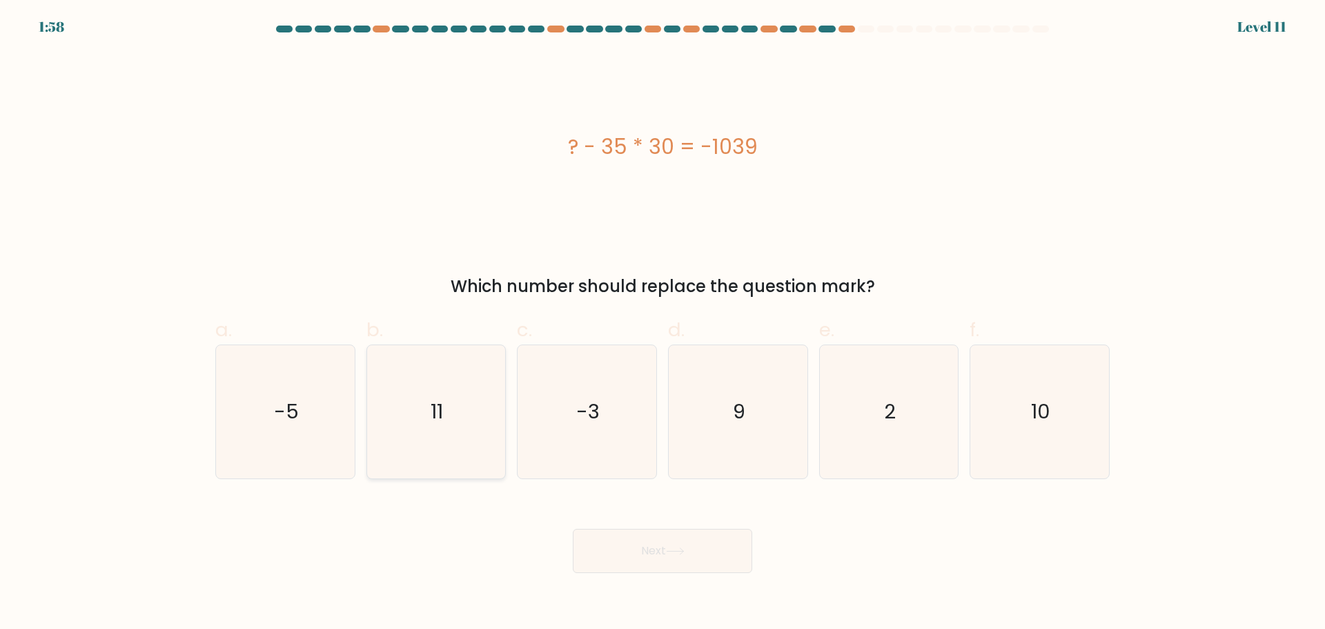
click at [439, 475] on icon "11" at bounding box center [435, 411] width 133 height 133
click at [662, 324] on input "b. 11" at bounding box center [662, 319] width 1 height 9
radio input "true"
click at [684, 555] on icon at bounding box center [675, 551] width 19 height 8
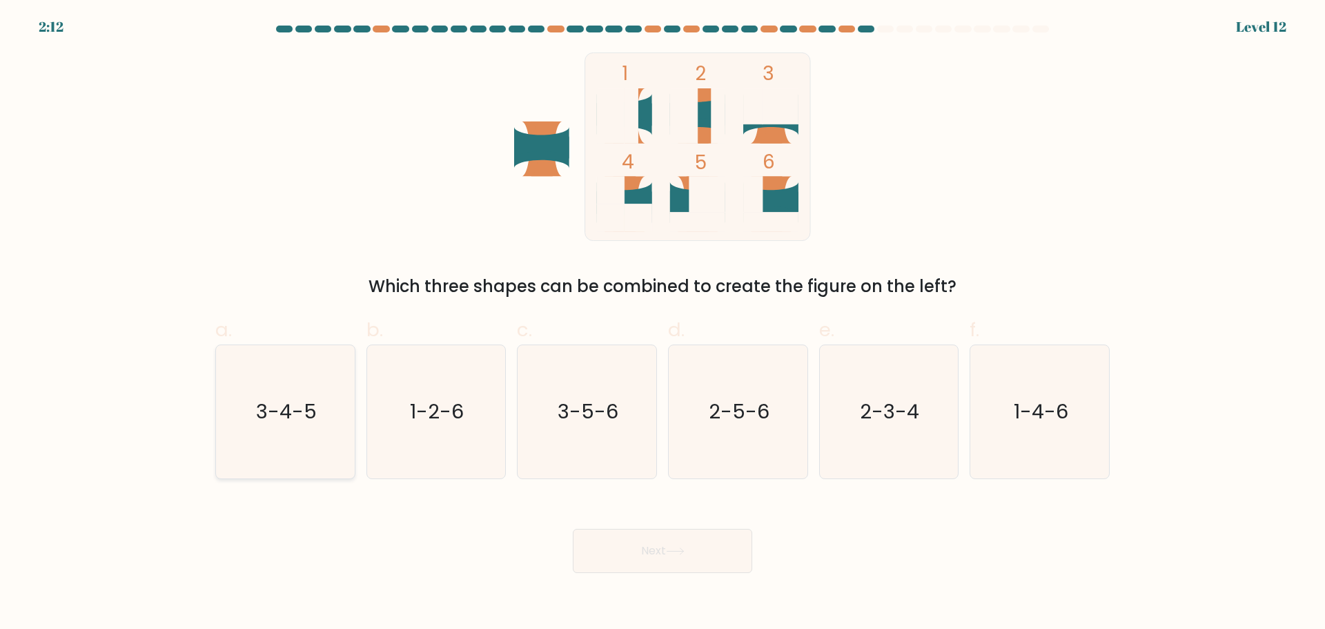
click at [284, 457] on icon "3-4-5" at bounding box center [285, 411] width 133 height 133
click at [662, 324] on input "a. 3-4-5" at bounding box center [662, 319] width 1 height 9
radio input "true"
click at [702, 573] on button "Next" at bounding box center [662, 550] width 179 height 44
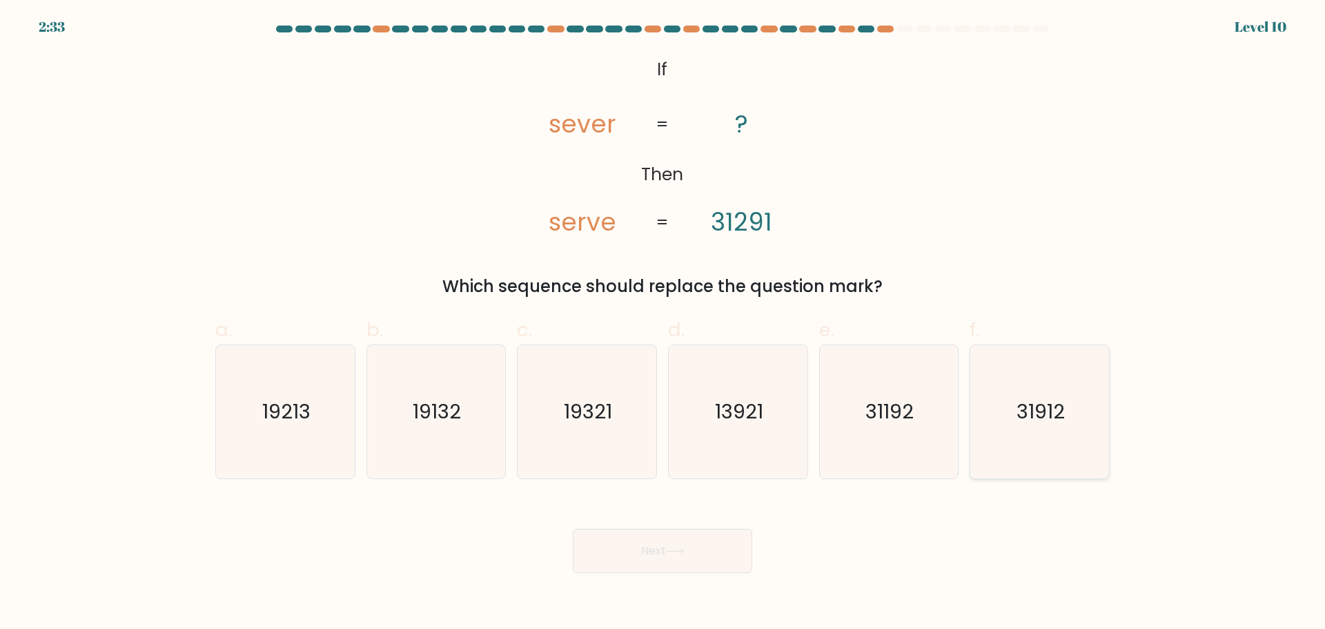
click at [1101, 410] on icon "31912" at bounding box center [1039, 411] width 133 height 133
click at [663, 324] on input "f. 31912" at bounding box center [662, 319] width 1 height 9
radio input "true"
click at [681, 573] on button "Next" at bounding box center [662, 550] width 179 height 44
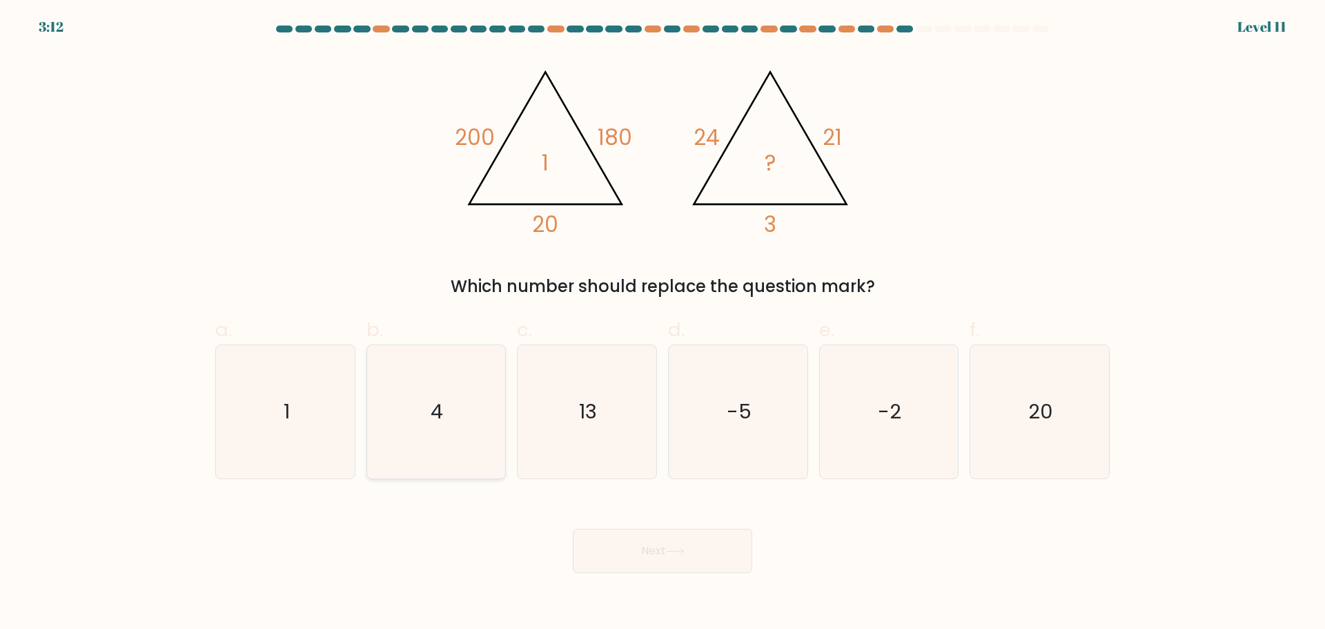
click at [462, 431] on icon "4" at bounding box center [435, 411] width 133 height 133
click at [662, 324] on input "b. 4" at bounding box center [662, 319] width 1 height 9
radio input "true"
click at [634, 572] on button "Next" at bounding box center [662, 550] width 179 height 44
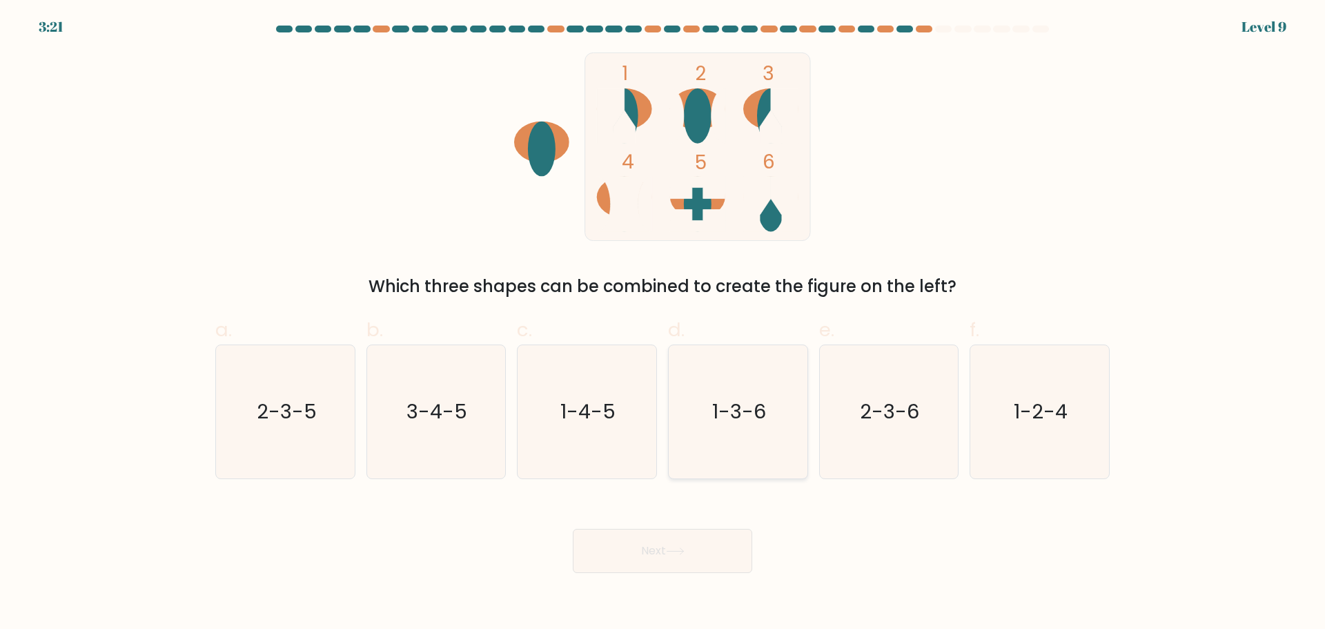
click at [778, 442] on icon "1-3-6" at bounding box center [737, 411] width 133 height 133
click at [663, 324] on input "d. 1-3-6" at bounding box center [662, 319] width 1 height 9
radio input "true"
click at [726, 573] on button "Next" at bounding box center [662, 550] width 179 height 44
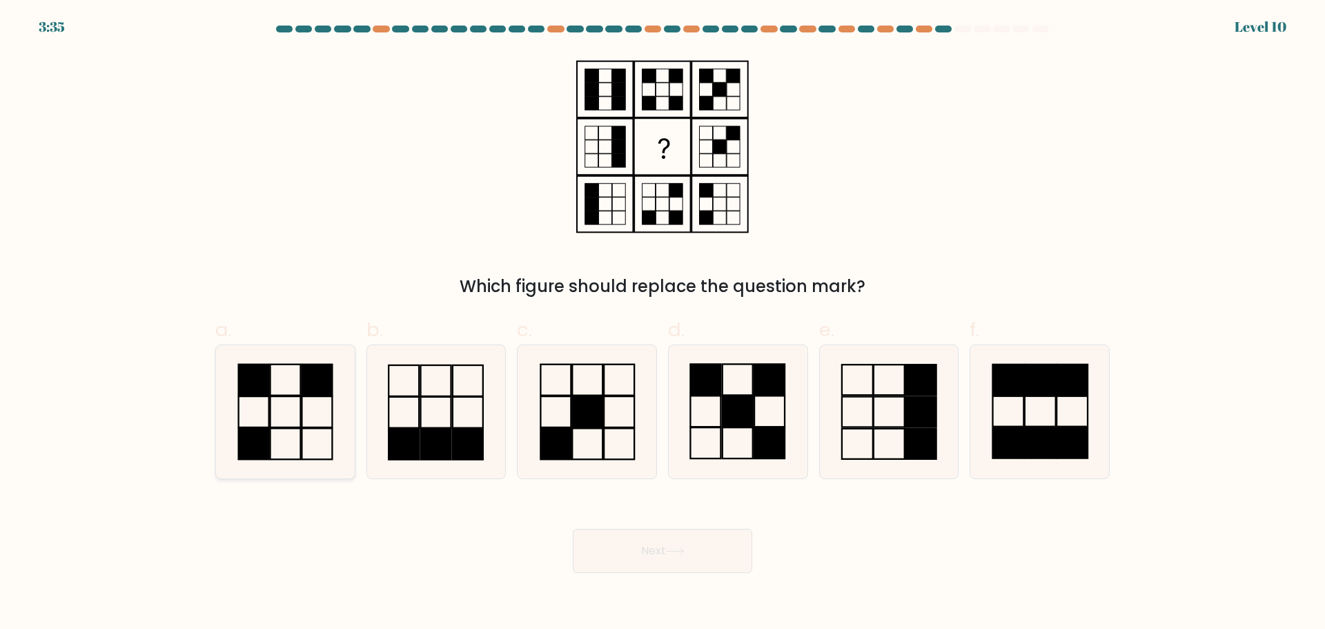
click at [312, 446] on icon at bounding box center [285, 411] width 133 height 133
click at [662, 324] on input "a." at bounding box center [662, 319] width 1 height 9
radio input "true"
click at [635, 548] on div "Next" at bounding box center [662, 533] width 911 height 77
click at [658, 573] on button "Next" at bounding box center [662, 550] width 179 height 44
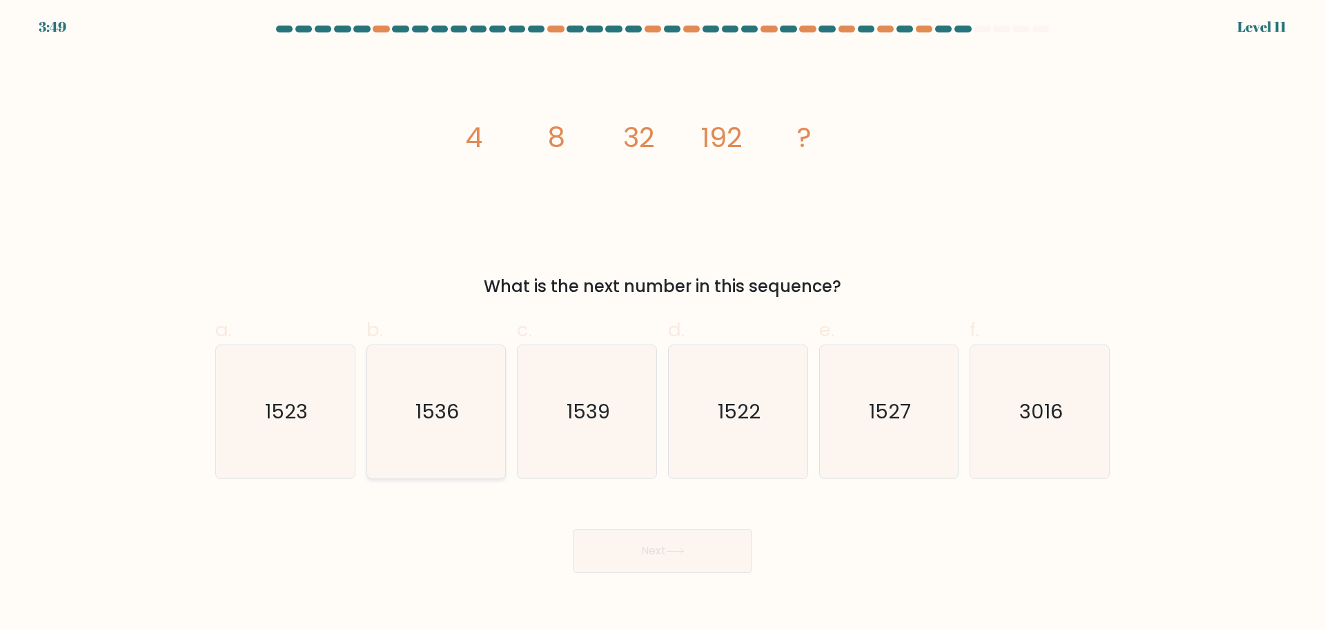
click at [401, 444] on icon "1536" at bounding box center [435, 411] width 133 height 133
click at [662, 324] on input "b. 1536" at bounding box center [662, 319] width 1 height 9
radio input "true"
click at [661, 569] on button "Next" at bounding box center [662, 550] width 179 height 44
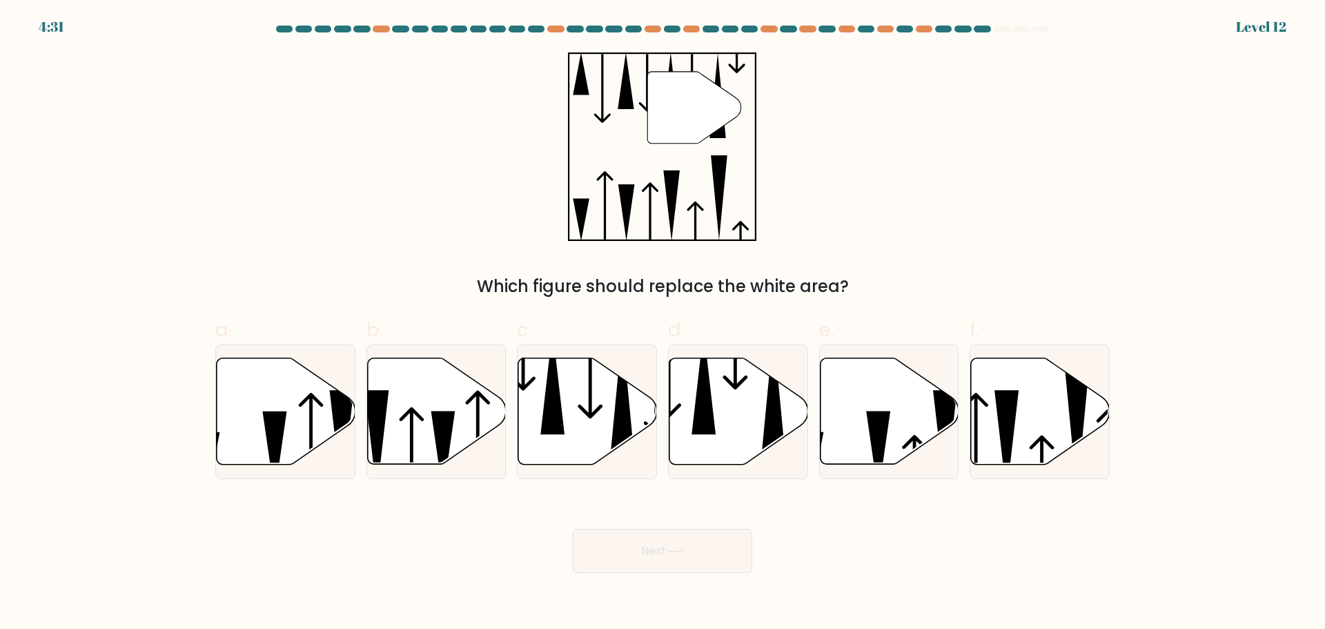
click at [497, 192] on div "" Which figure should replace the white area?" at bounding box center [662, 175] width 911 height 246
click at [724, 388] on icon at bounding box center [734, 359] width 25 height 57
click at [663, 324] on input "d." at bounding box center [662, 319] width 1 height 9
radio input "true"
click at [676, 555] on icon at bounding box center [675, 551] width 19 height 8
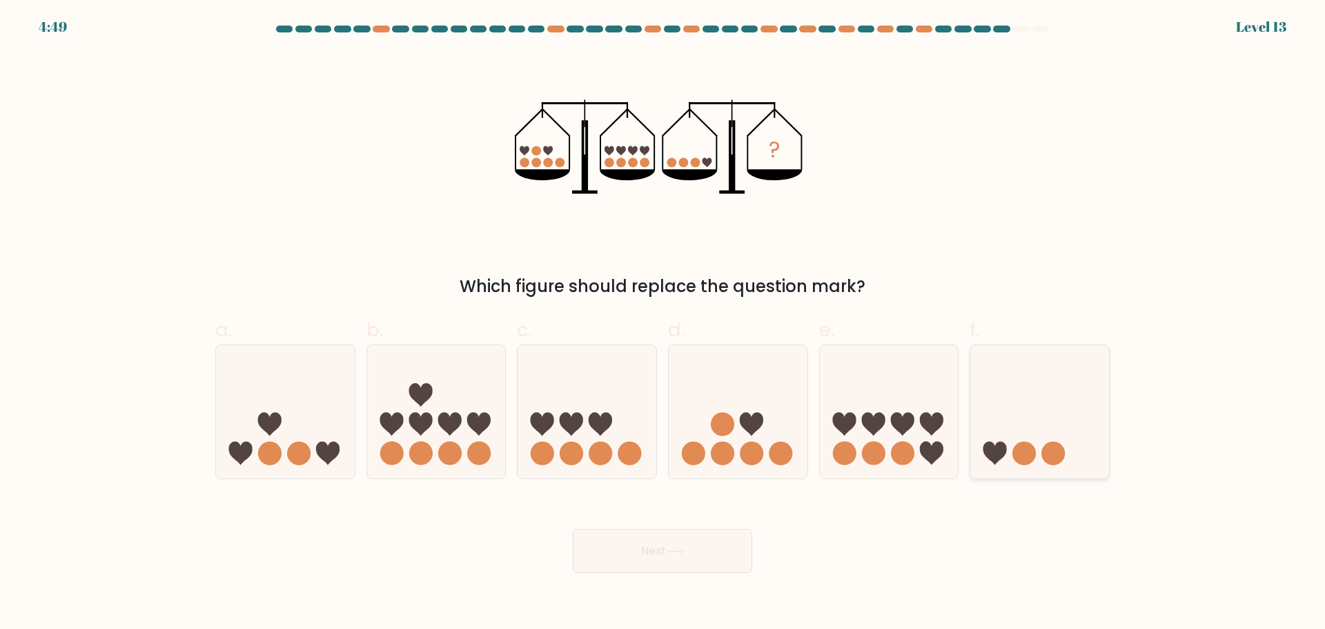
click at [1020, 465] on circle at bounding box center [1023, 453] width 23 height 23
click at [663, 324] on input "f." at bounding box center [662, 319] width 1 height 9
radio input "true"
click at [689, 535] on div "Next" at bounding box center [662, 533] width 911 height 77
click at [696, 554] on button "Next" at bounding box center [662, 550] width 179 height 44
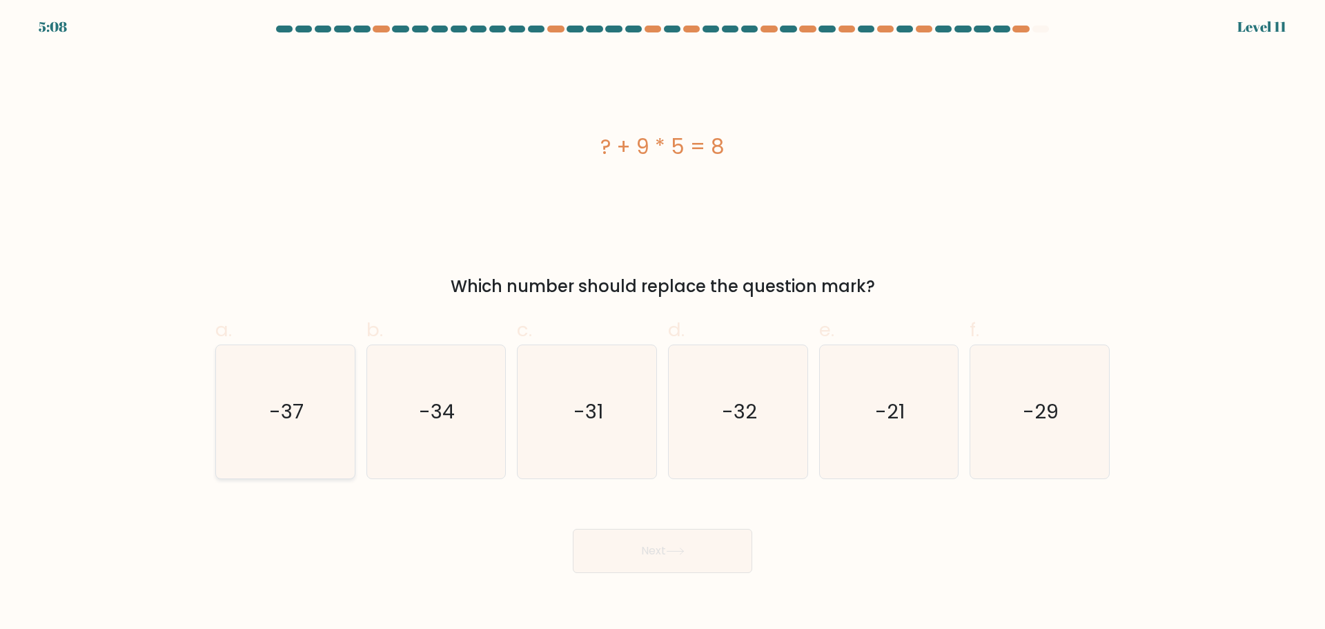
click at [261, 446] on icon "-37" at bounding box center [285, 411] width 133 height 133
click at [662, 324] on input "a. -37" at bounding box center [662, 319] width 1 height 9
radio input "true"
click at [622, 573] on button "Next" at bounding box center [662, 550] width 179 height 44
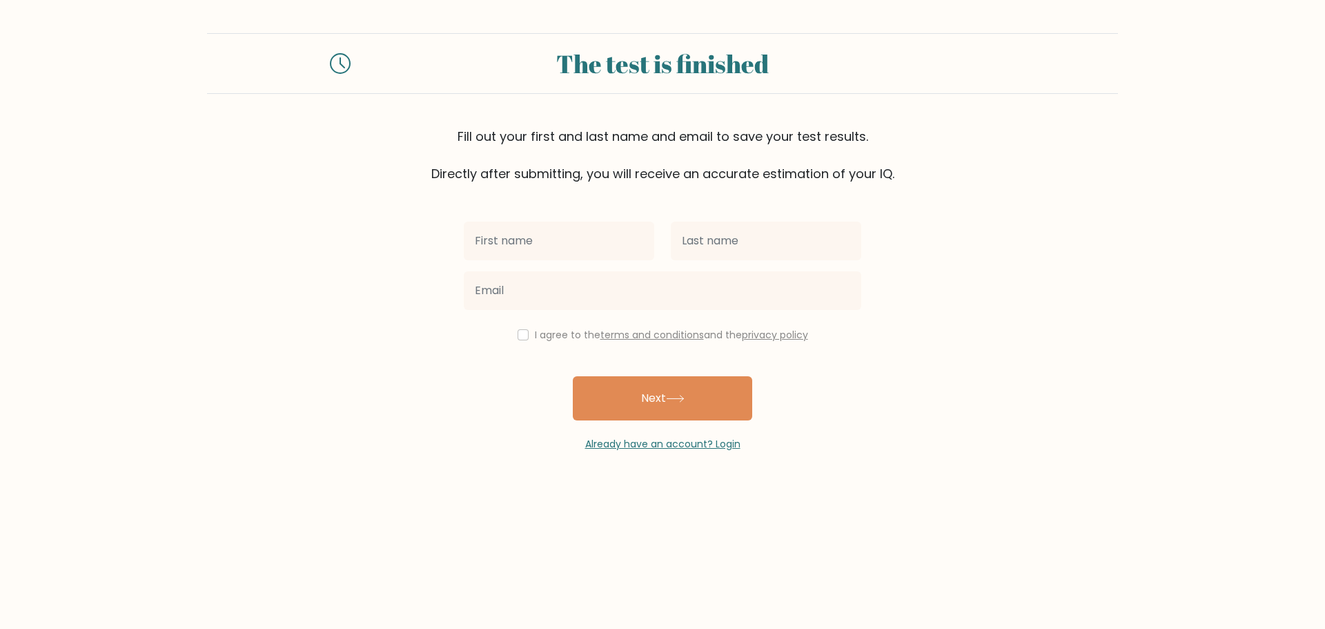
click at [581, 260] on input "text" at bounding box center [559, 240] width 190 height 39
type input "[PERSON_NAME]"
type input "Dreo"
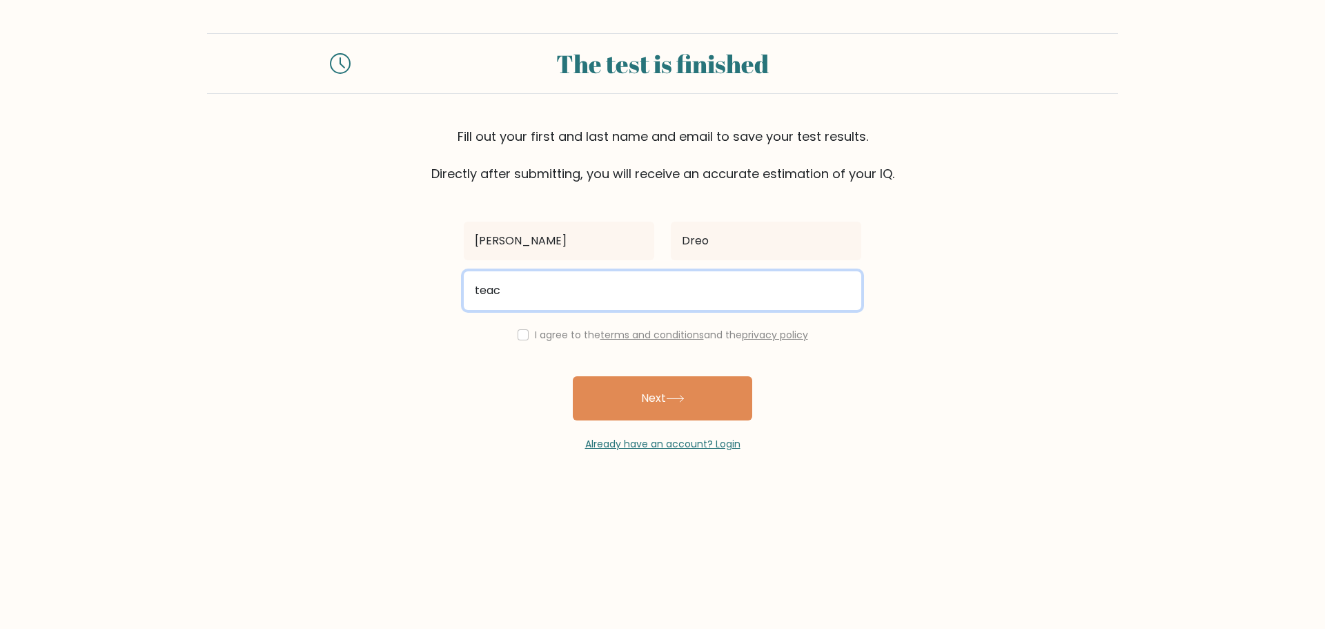
type input "[EMAIL_ADDRESS][DOMAIN_NAME]"
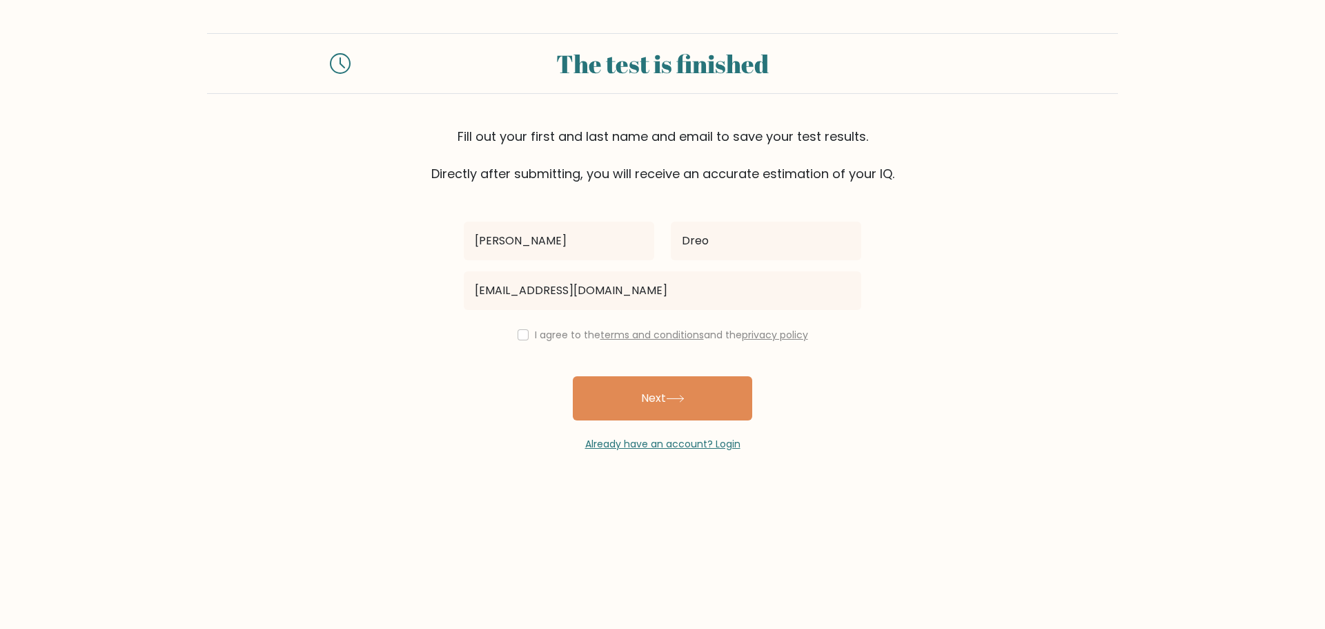
click at [494, 343] on div "I agree to the terms and conditions and the privacy policy" at bounding box center [662, 334] width 414 height 17
click at [517, 340] on input "checkbox" at bounding box center [522, 334] width 11 height 11
checkbox input "true"
click at [644, 420] on button "Next" at bounding box center [662, 398] width 179 height 44
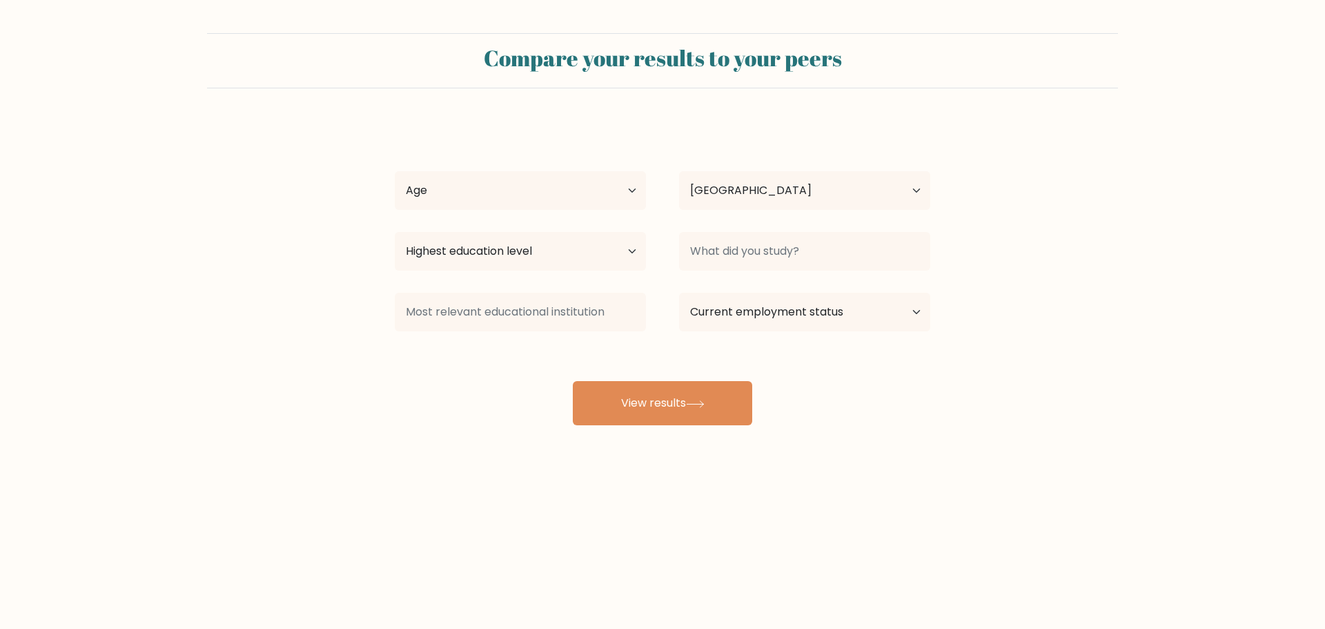
select select "PH"
click at [477, 210] on select "Age Under 18 years old 18-24 years old 25-34 years old 35-44 years old 45-54 ye…" at bounding box center [520, 190] width 251 height 39
select select "25_34"
click at [397, 210] on select "Age Under 18 years old 18-24 years old 25-34 years old 35-44 years old 45-54 ye…" at bounding box center [520, 190] width 251 height 39
click at [506, 270] on select "Highest education level No schooling Primary Lower Secondary Upper Secondary Oc…" at bounding box center [520, 251] width 251 height 39
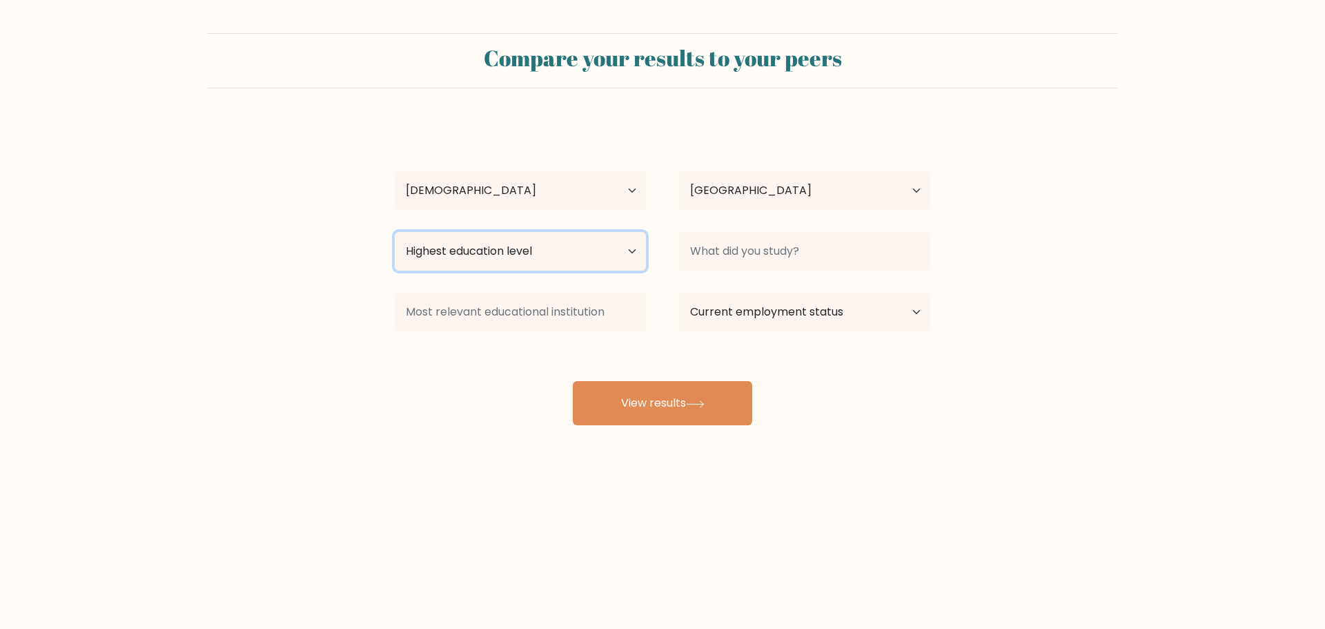
select select "upper_secondary"
click at [397, 270] on select "Highest education level No schooling Primary Lower Secondary Upper Secondary Oc…" at bounding box center [520, 251] width 251 height 39
click at [550, 278] on div "Hannah Faye Dreo Age Under 18 years old 18-24 years old 25-34 years old 35-44 y…" at bounding box center [662, 273] width 552 height 304
click at [553, 270] on select "Highest education level No schooling Primary Lower Secondary Upper Secondary Oc…" at bounding box center [520, 251] width 251 height 39
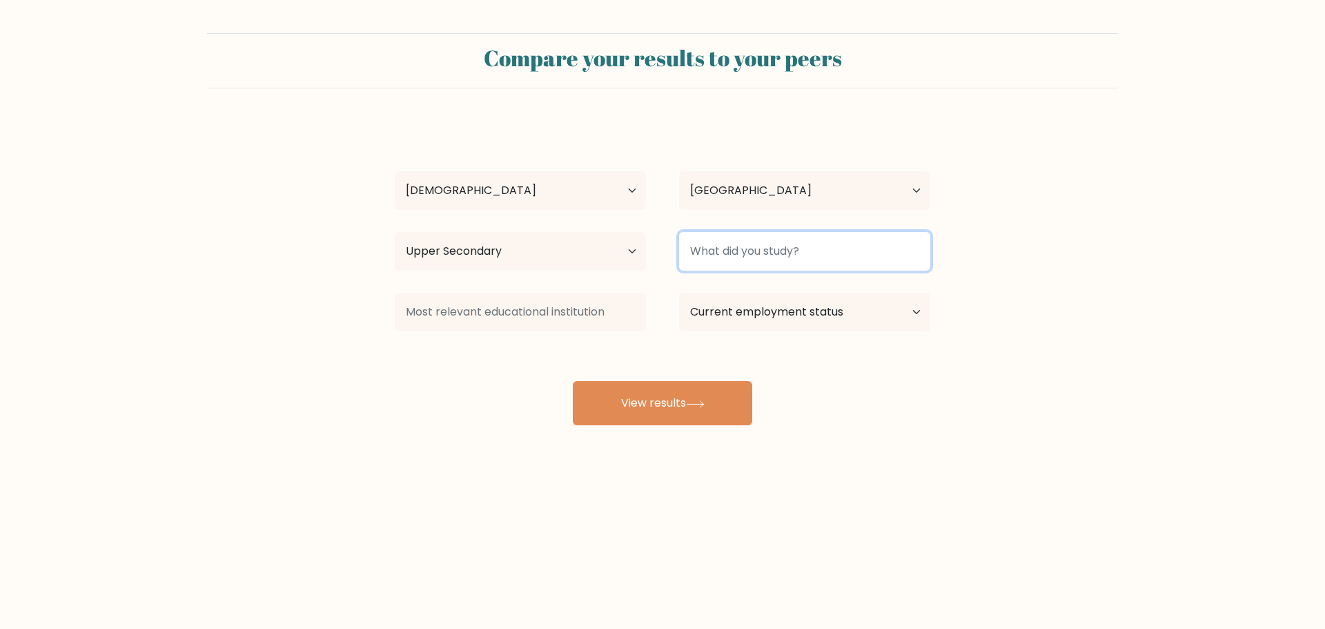
click at [739, 270] on input at bounding box center [804, 251] width 251 height 39
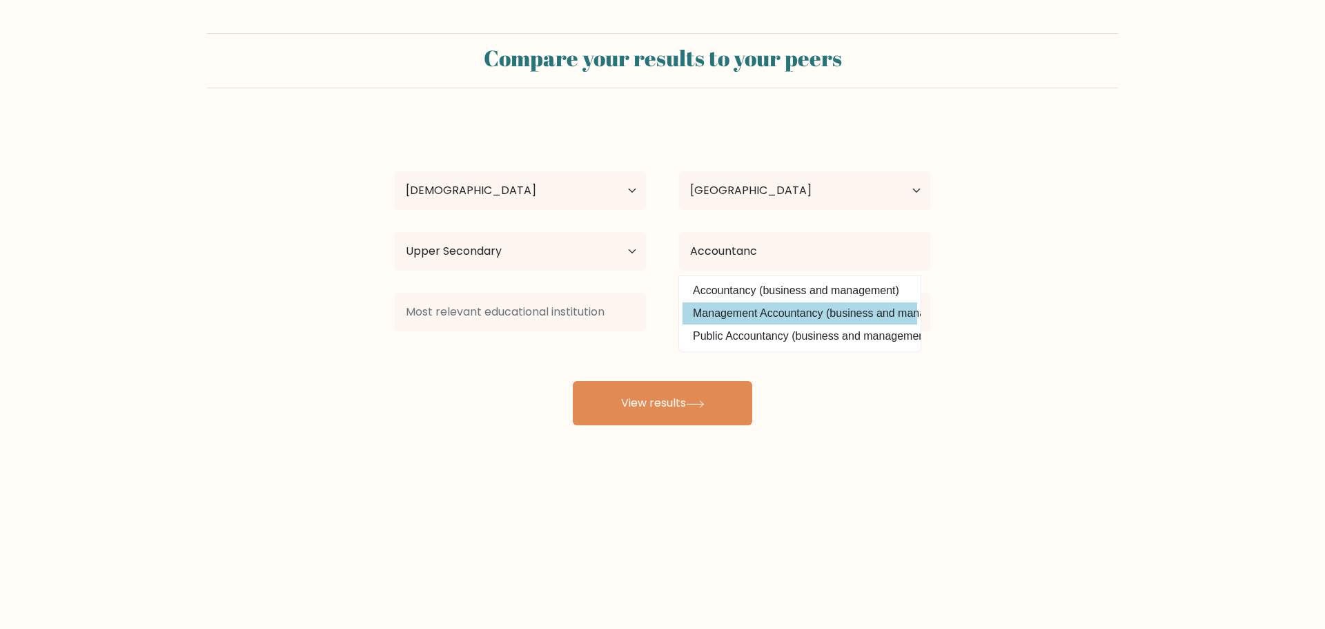
click at [749, 324] on option "Management Accountancy (business and management)" at bounding box center [799, 313] width 235 height 22
type input "Management Accountancy"
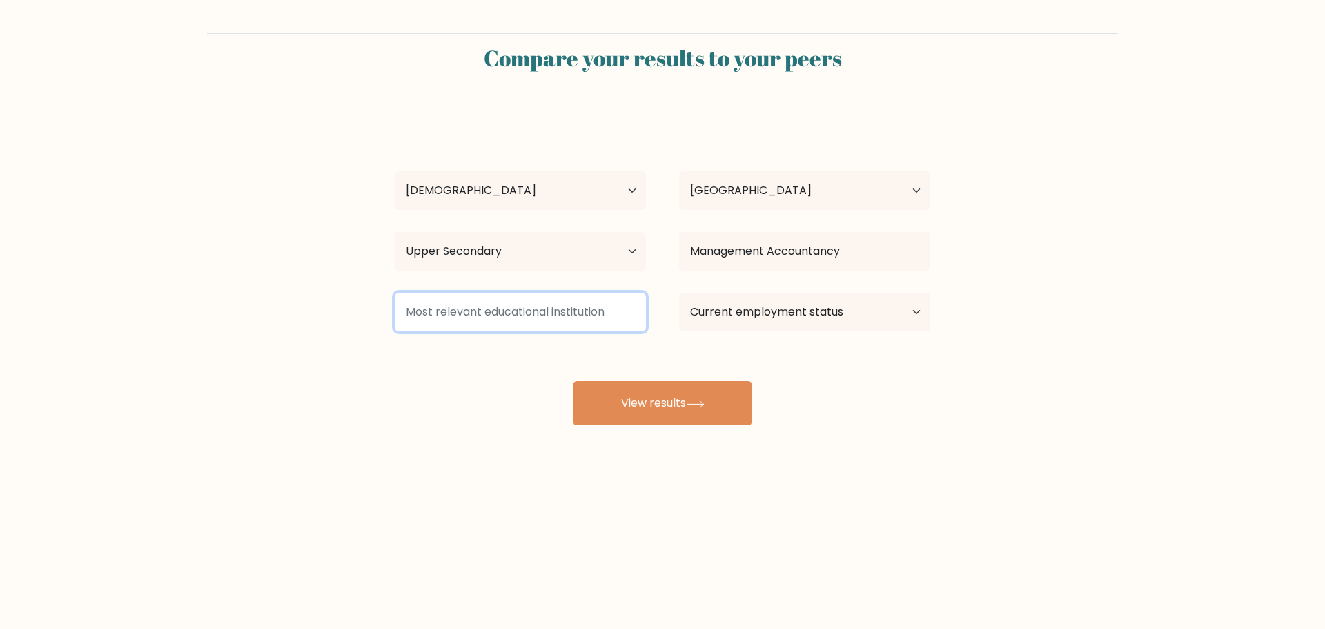
click at [514, 331] on input at bounding box center [520, 312] width 251 height 39
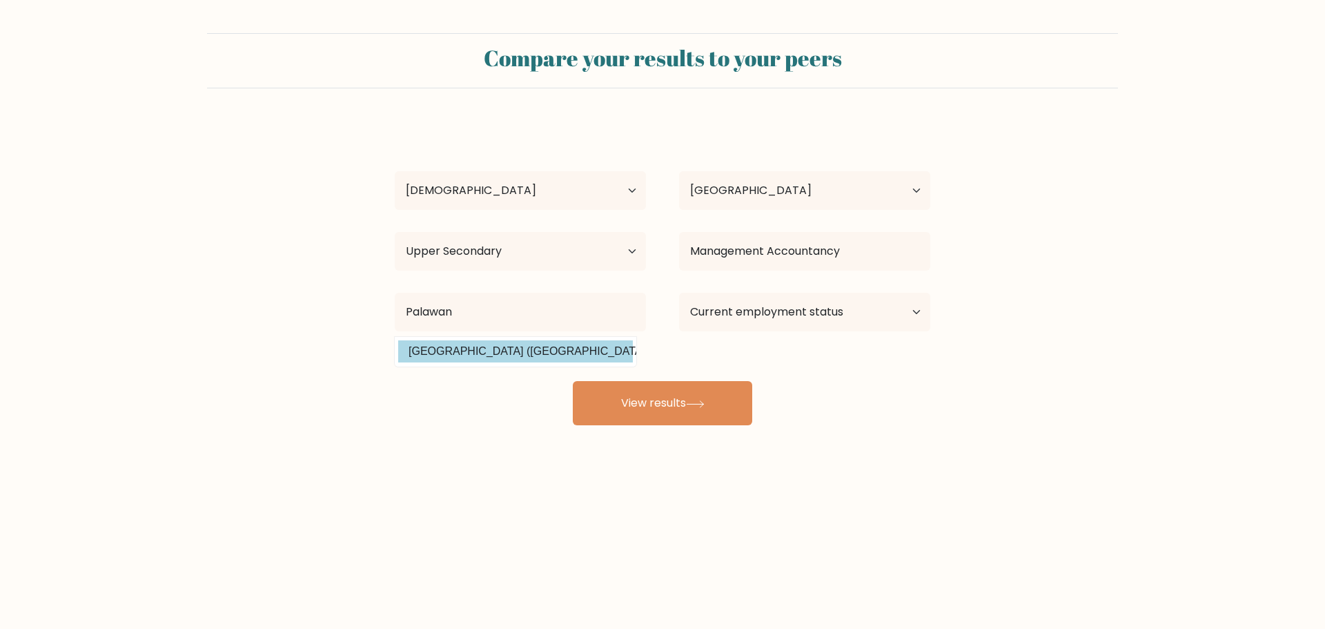
click at [453, 362] on option "Palawan State University (Philippines)" at bounding box center [515, 351] width 235 height 22
type input "Palawan State University"
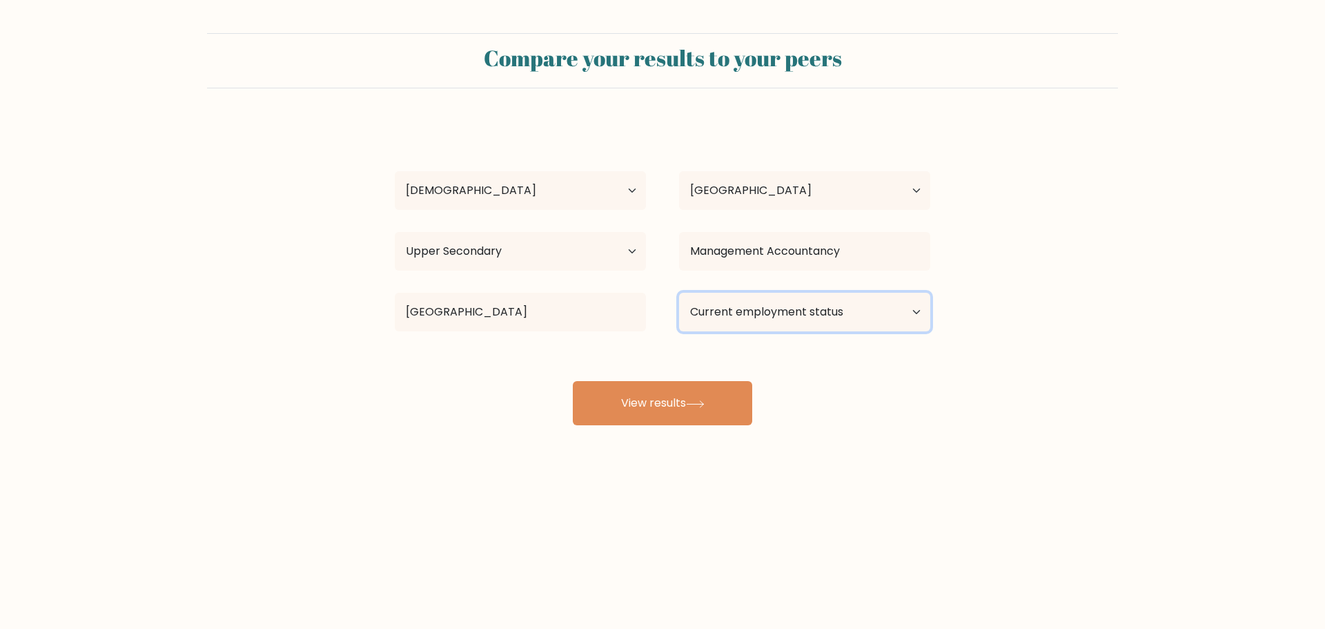
click at [829, 331] on select "Current employment status Employed Student Retired Other / prefer not to answer" at bounding box center [804, 312] width 251 height 39
select select "other"
click at [683, 331] on select "Current employment status Employed Student Retired Other / prefer not to answer" at bounding box center [804, 312] width 251 height 39
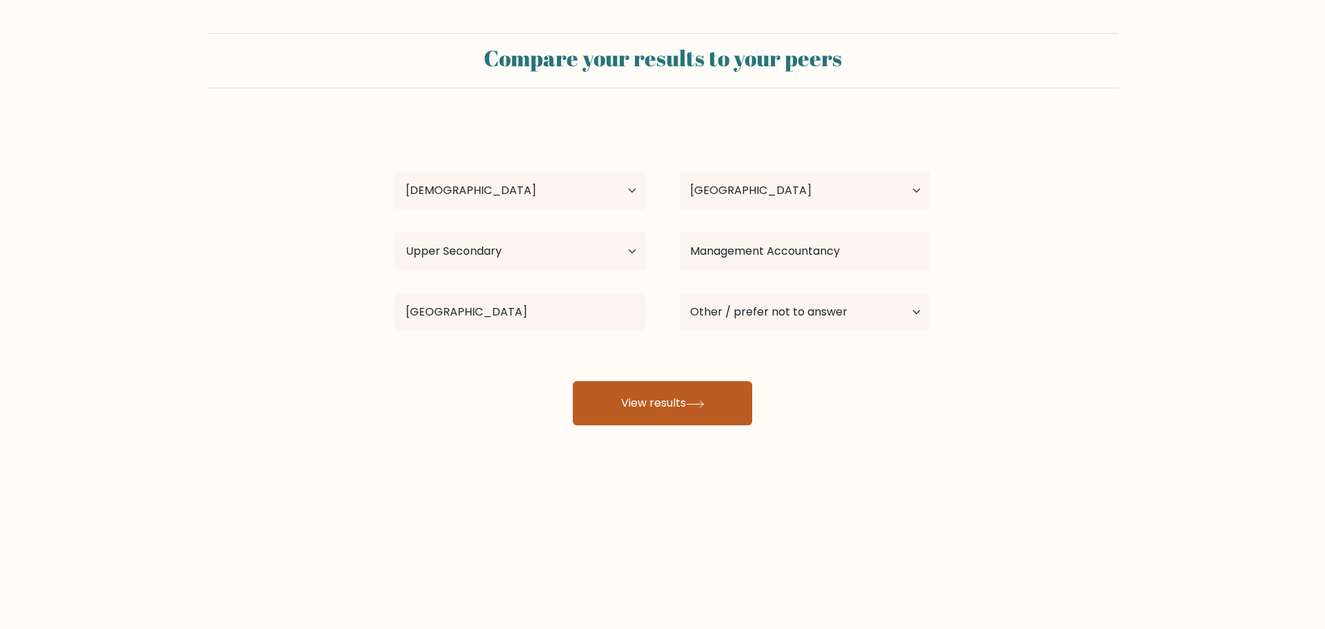
click at [729, 425] on button "View results" at bounding box center [662, 403] width 179 height 44
